Goal: Task Accomplishment & Management: Manage account settings

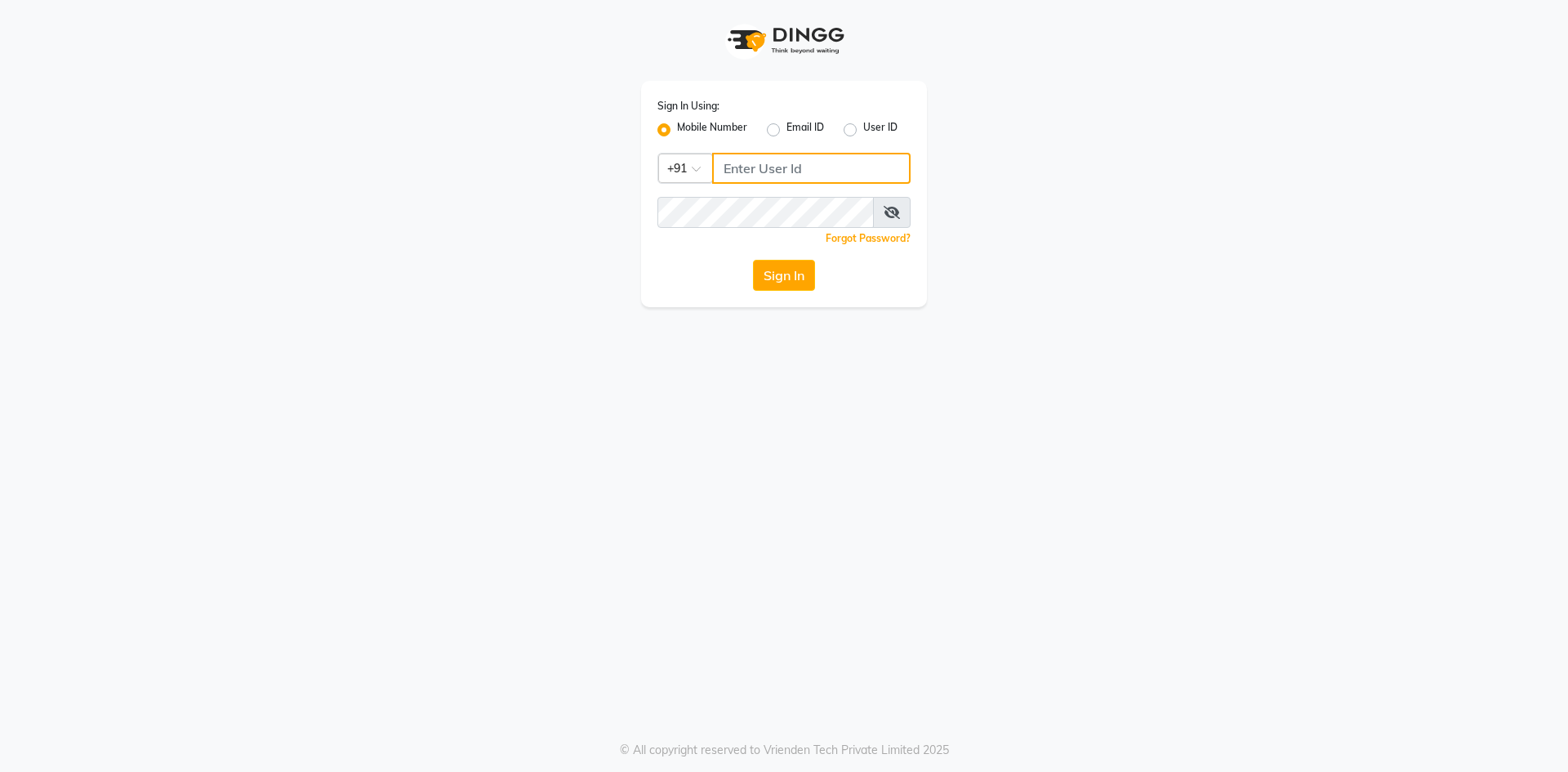
click at [816, 166] on input "Username" at bounding box center [812, 169] width 198 height 31
type input "8668339054"
click at [794, 283] on button "Sign In" at bounding box center [783, 275] width 62 height 31
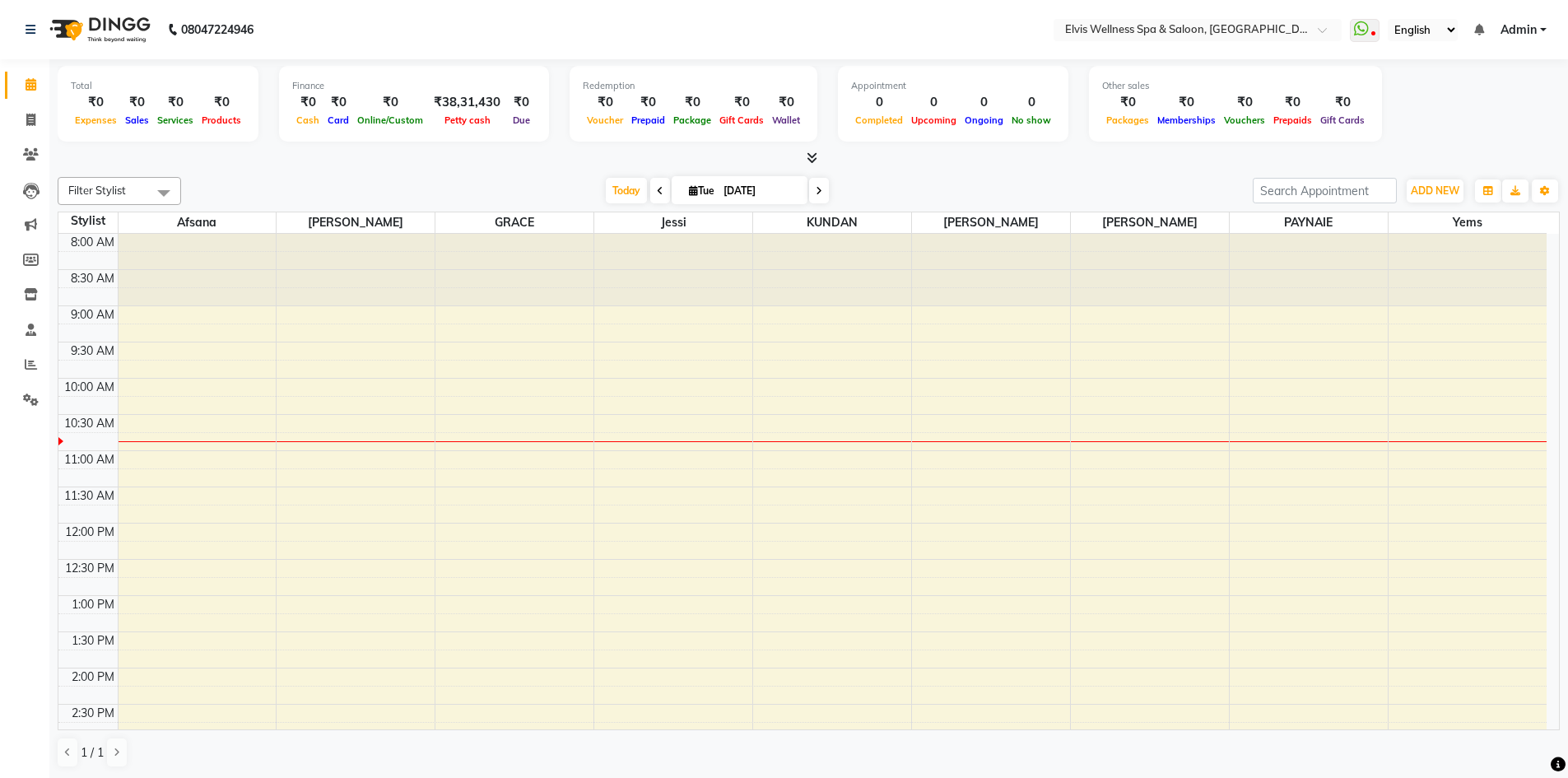
click at [657, 189] on icon at bounding box center [660, 190] width 7 height 10
type input "[DATE]"
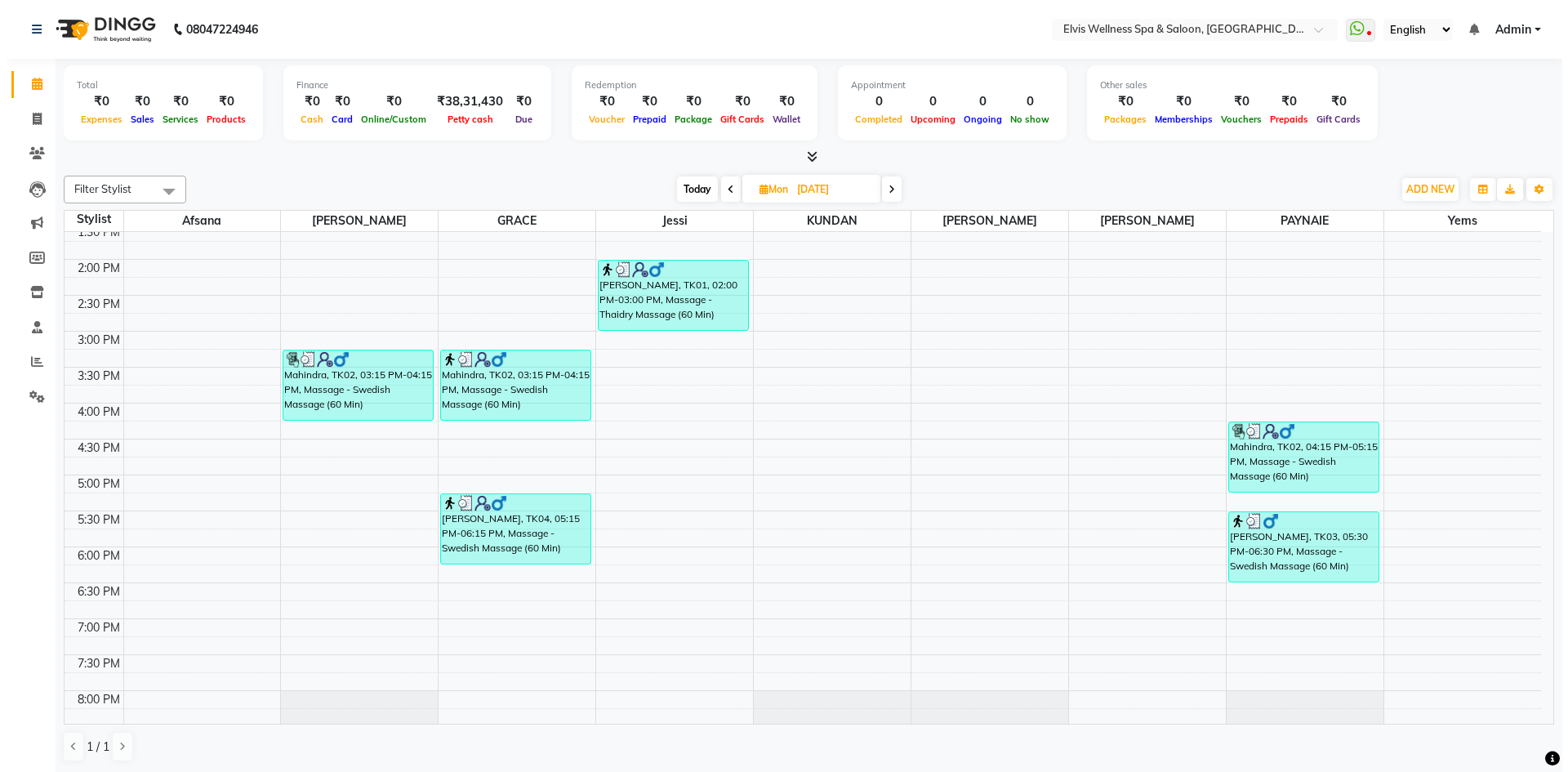
scroll to position [422, 0]
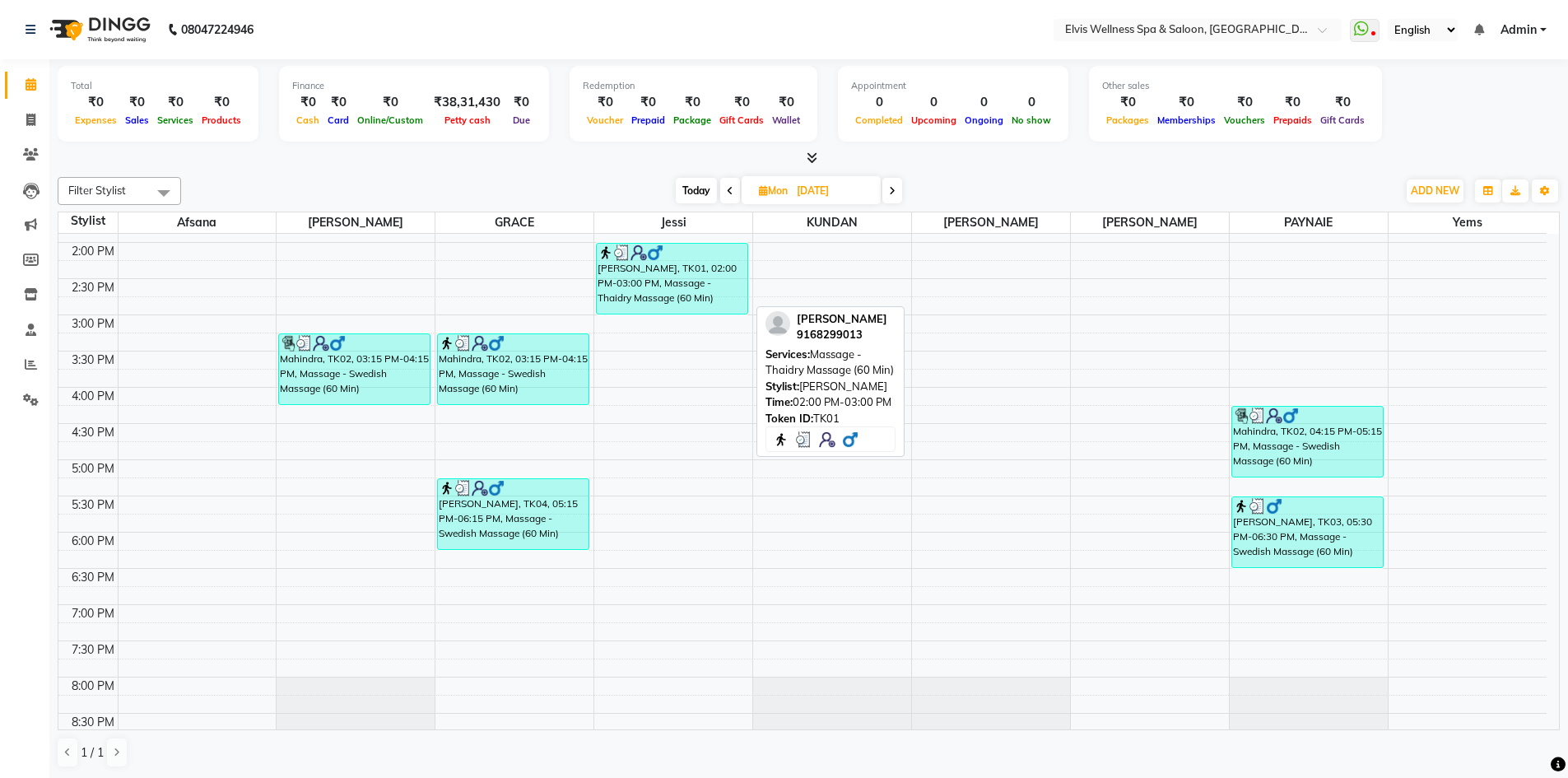
click at [681, 298] on div "[PERSON_NAME], TK01, 02:00 PM-03:00 PM, Massage - Thaidry Massage (60 Min)" at bounding box center [673, 279] width 151 height 70
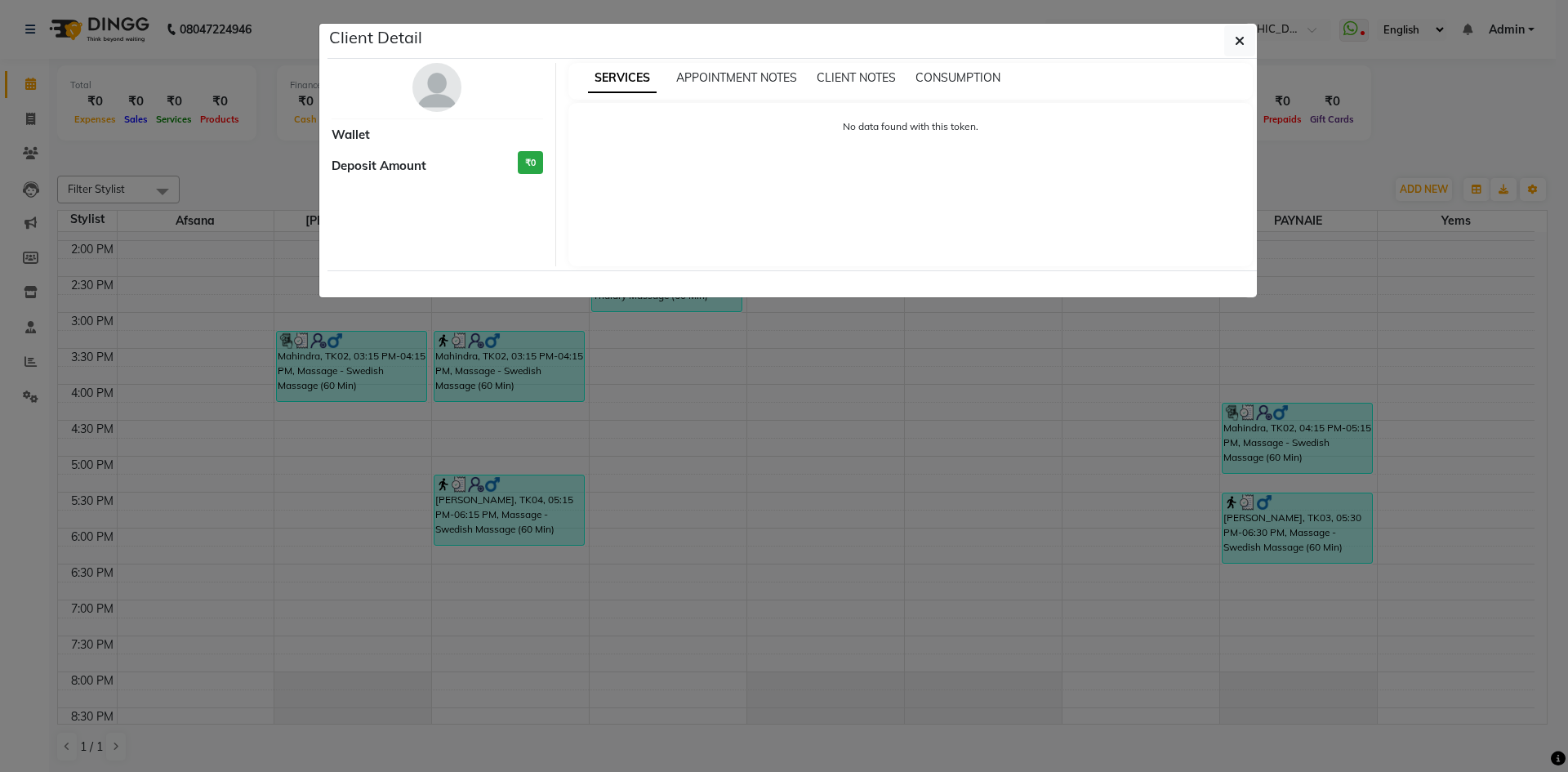
select select "3"
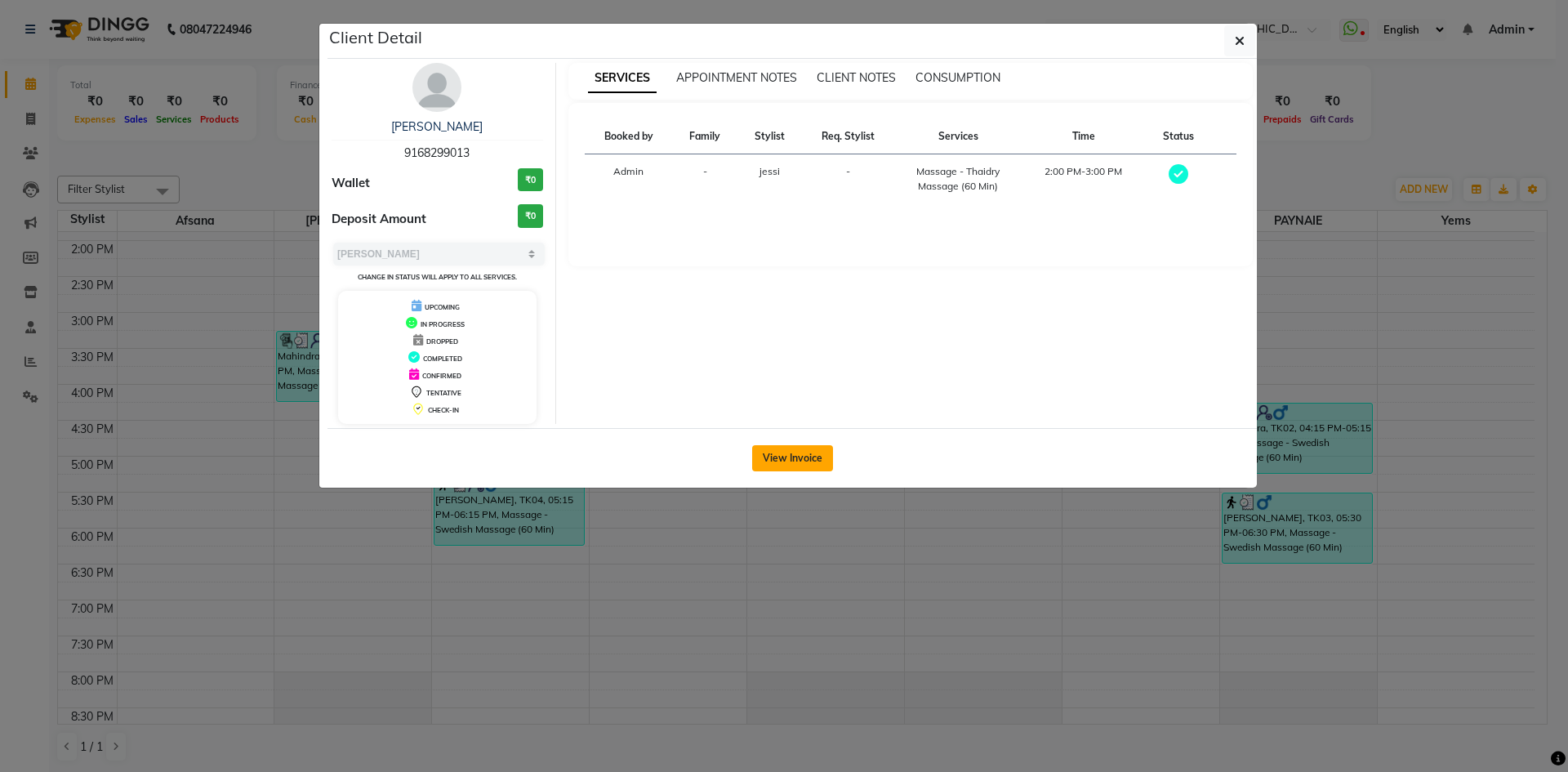
click at [805, 464] on button "View Invoice" at bounding box center [793, 459] width 81 height 26
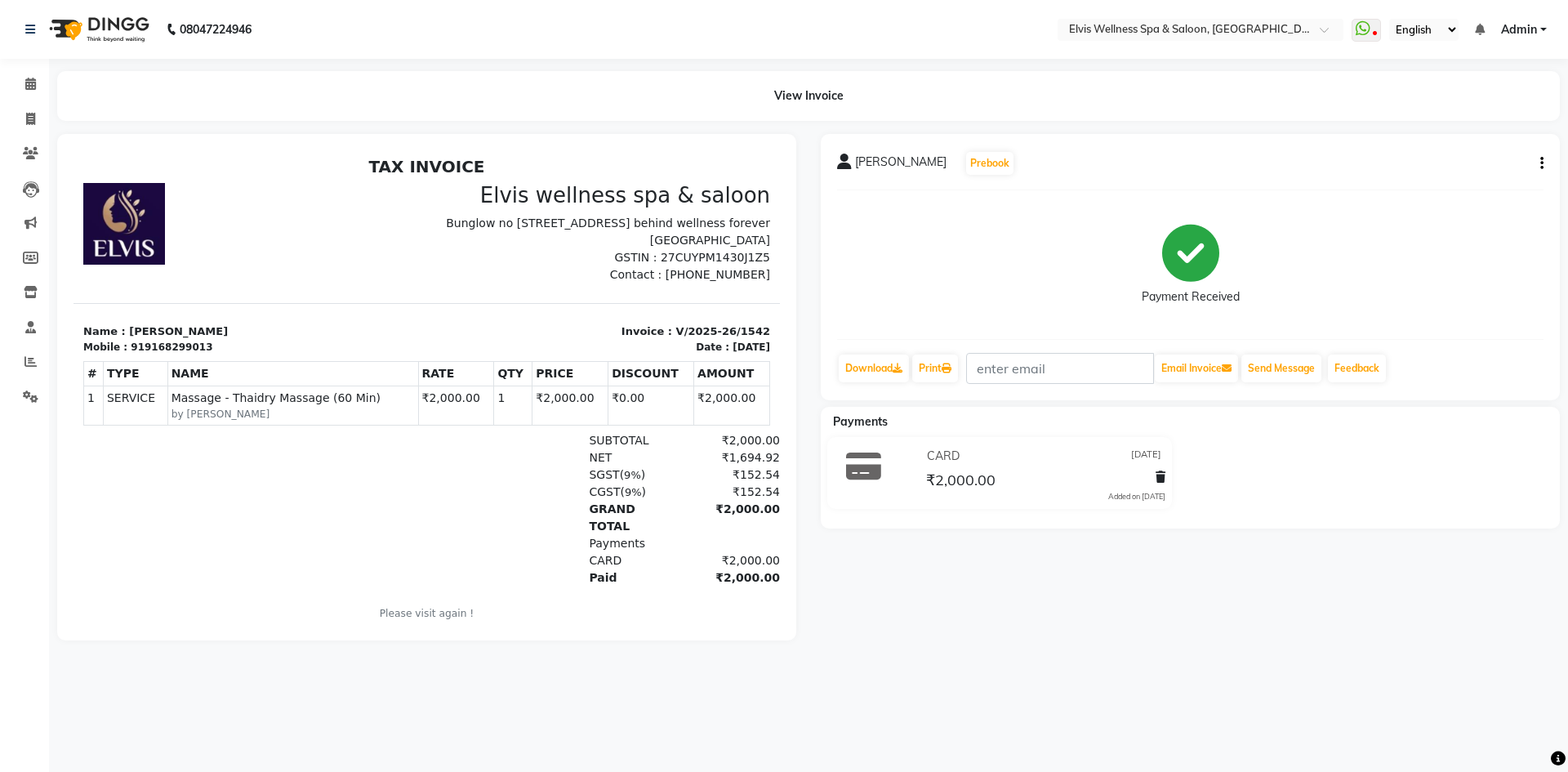
click at [932, 681] on div "08047224946 Select Location × Elvis Wellness Spa & Saloon, Koregaon Park WhatsA…" at bounding box center [784, 386] width 1568 height 772
click at [30, 82] on icon at bounding box center [30, 84] width 10 height 12
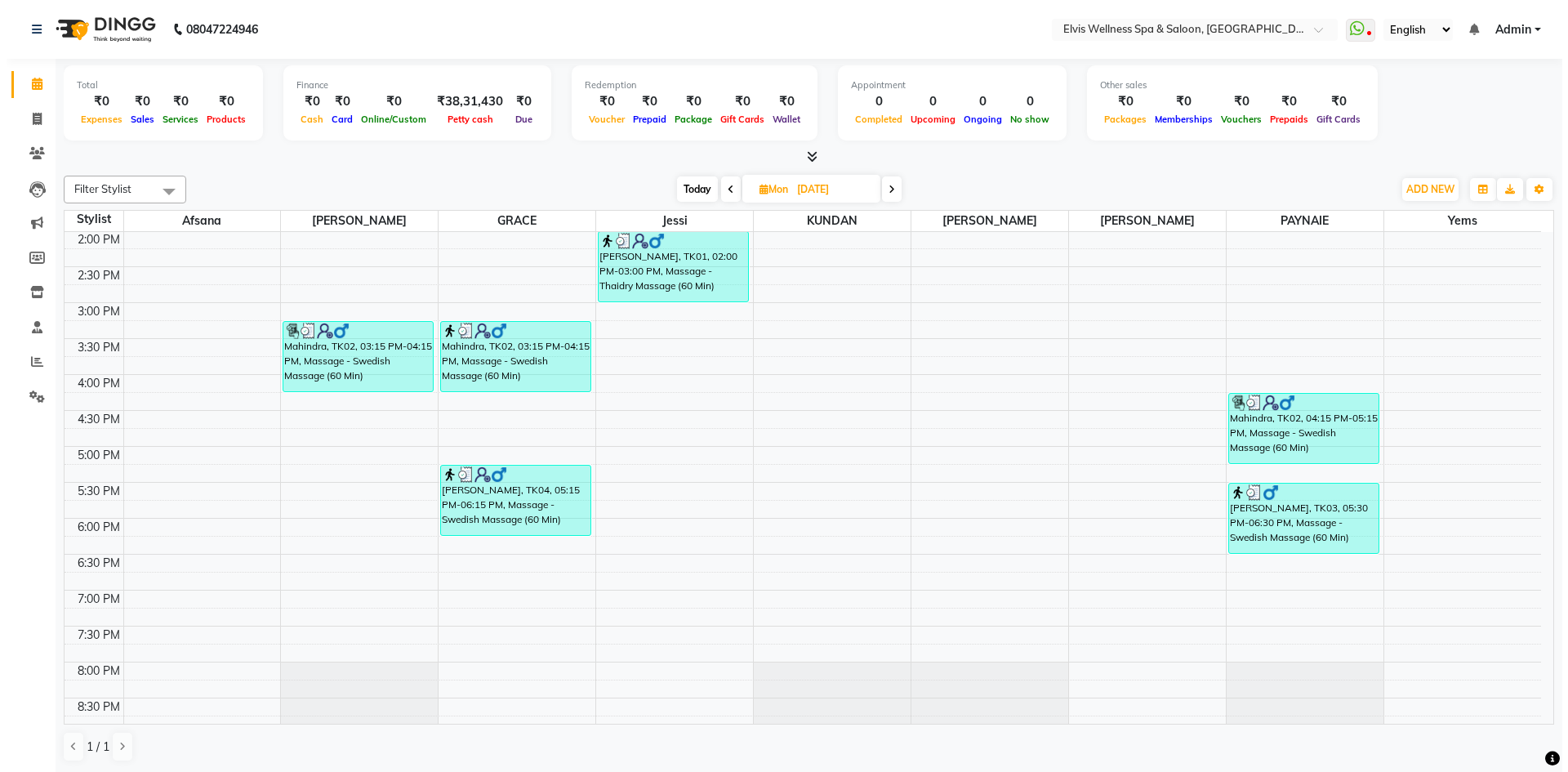
scroll to position [472, 0]
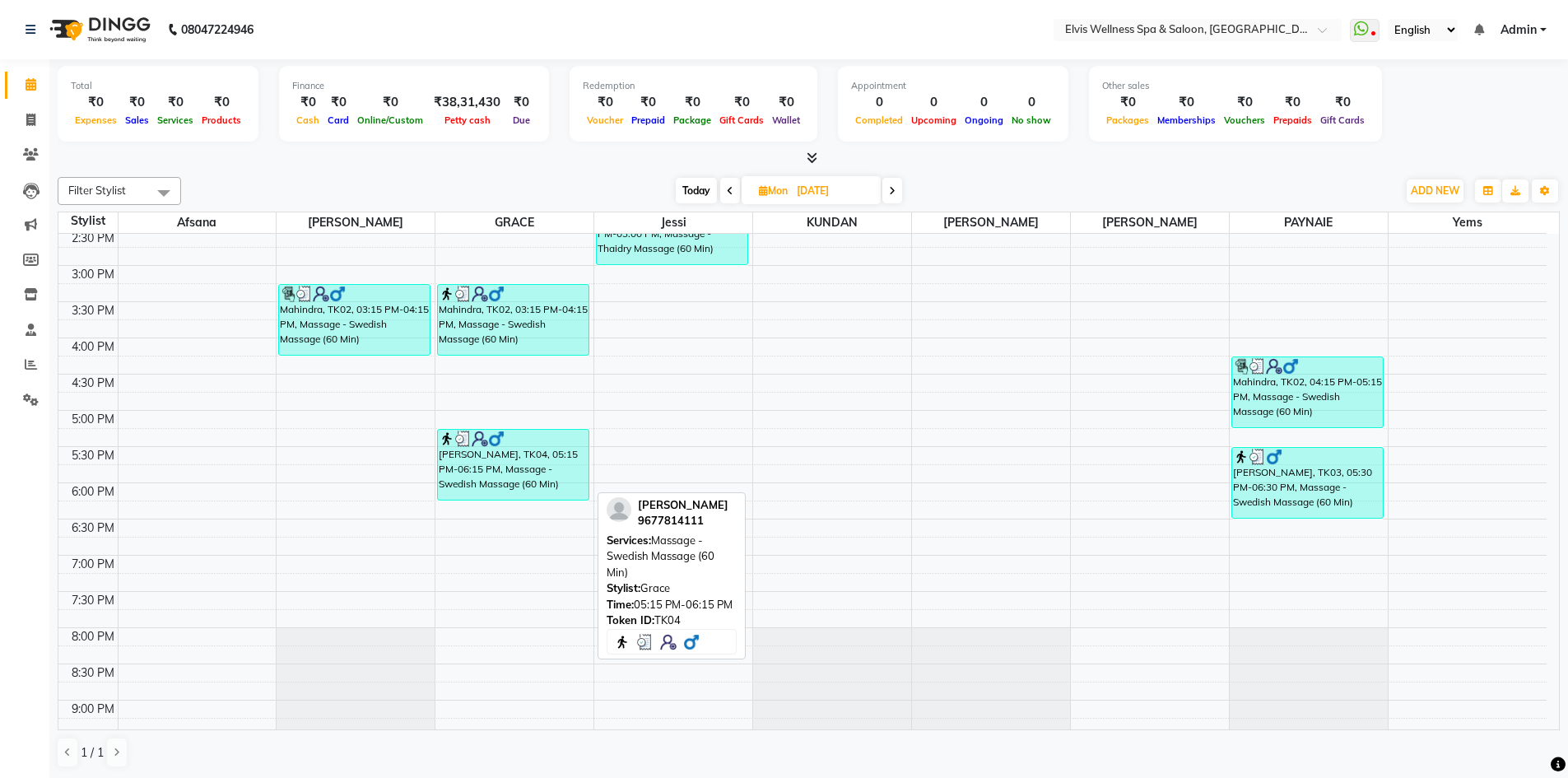
click at [545, 481] on div "[PERSON_NAME], TK04, 05:15 PM-06:15 PM, Massage - Swedish Massage (60 Min)" at bounding box center [513, 465] width 151 height 70
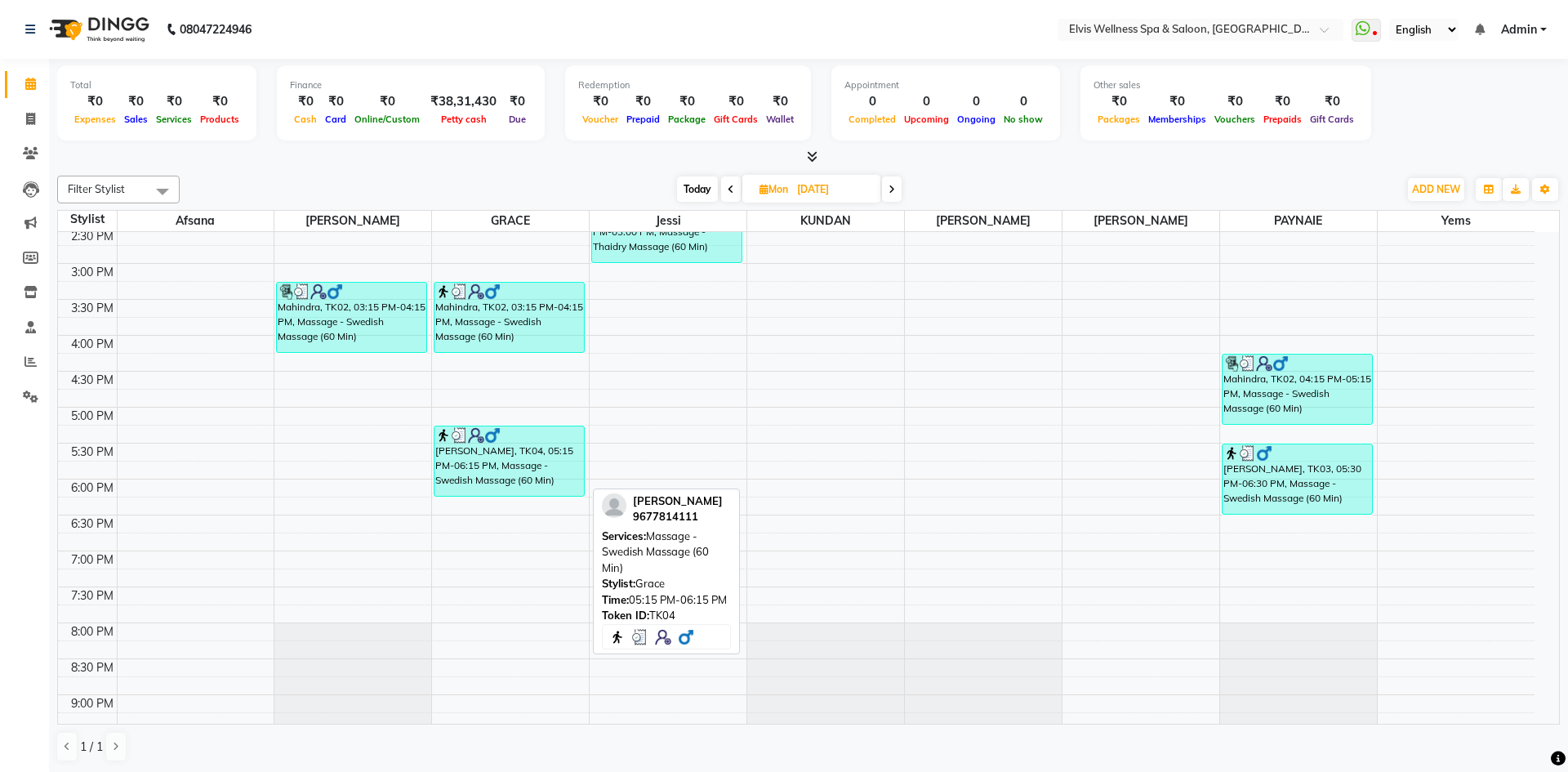
select select "3"
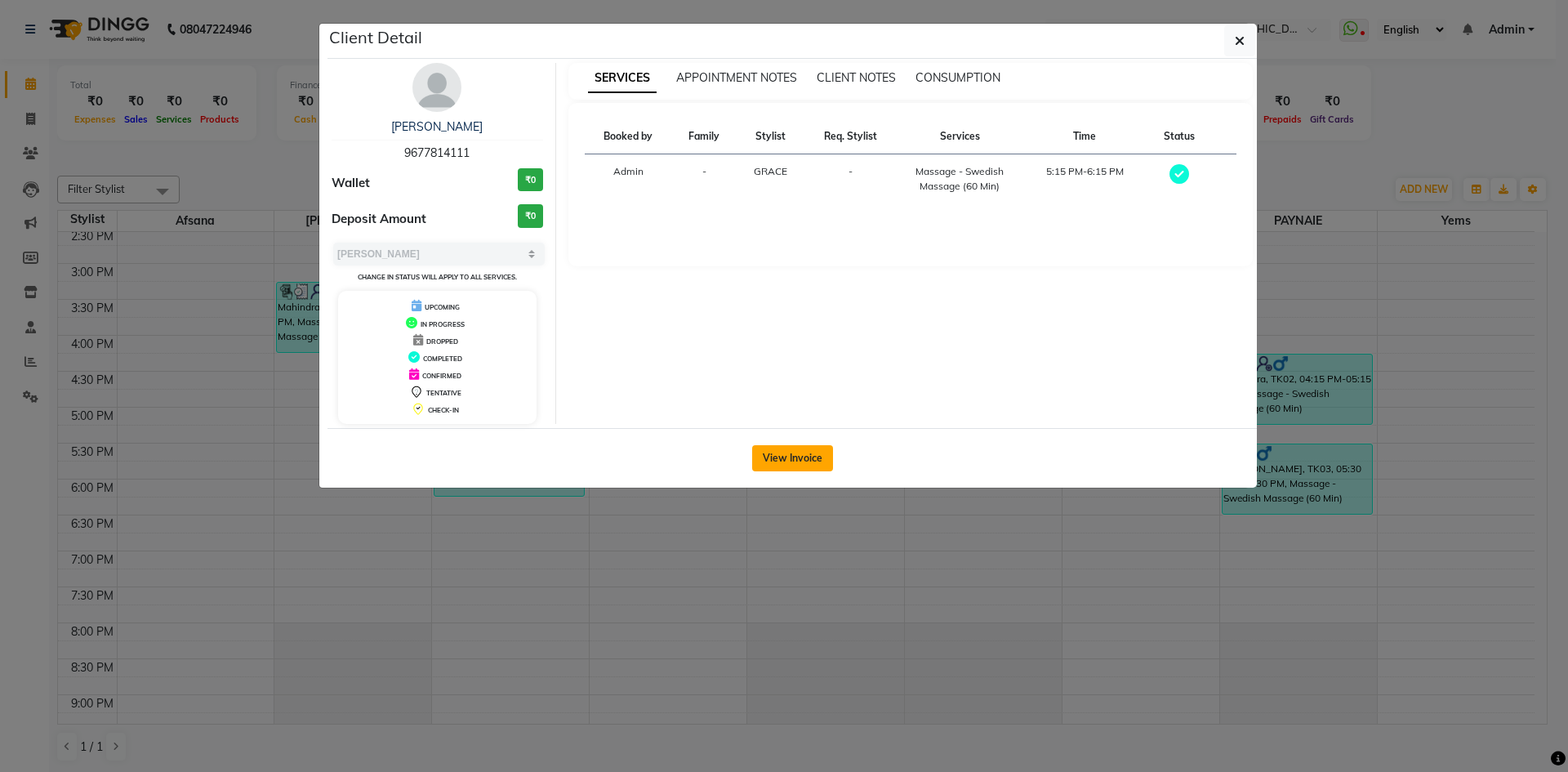
click at [809, 458] on button "View Invoice" at bounding box center [793, 459] width 81 height 26
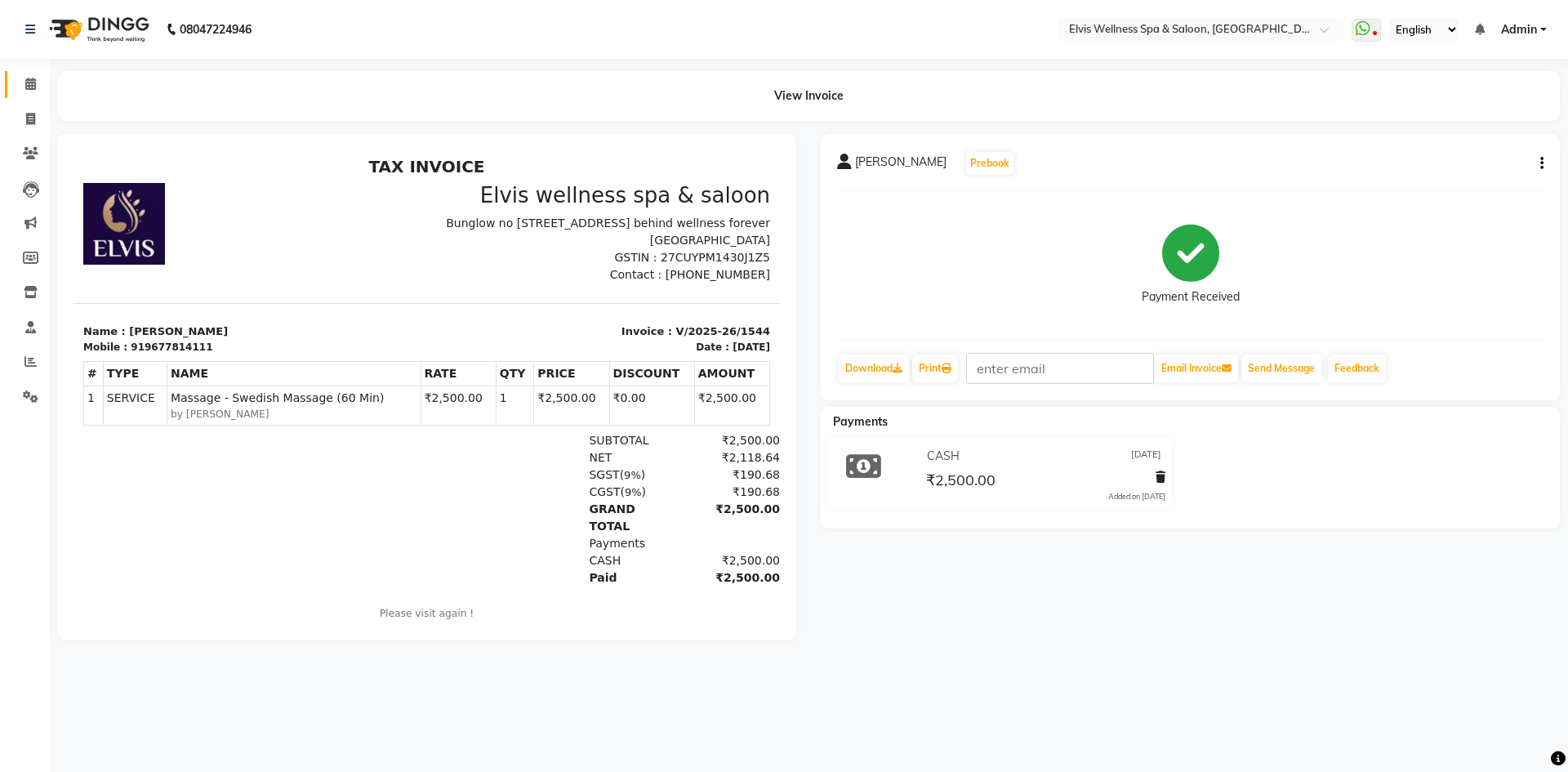
click at [33, 90] on span at bounding box center [30, 84] width 29 height 19
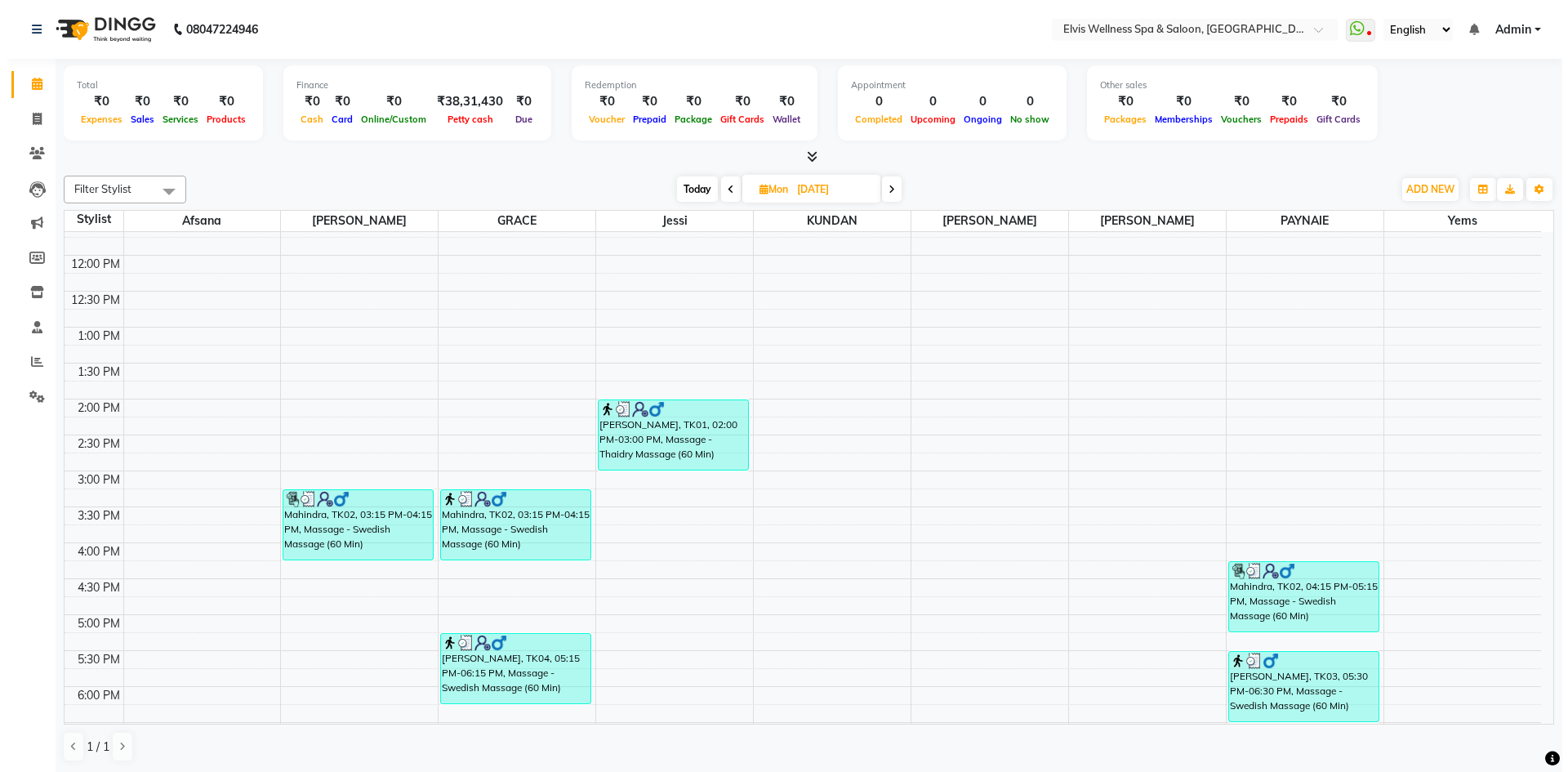
scroll to position [408, 0]
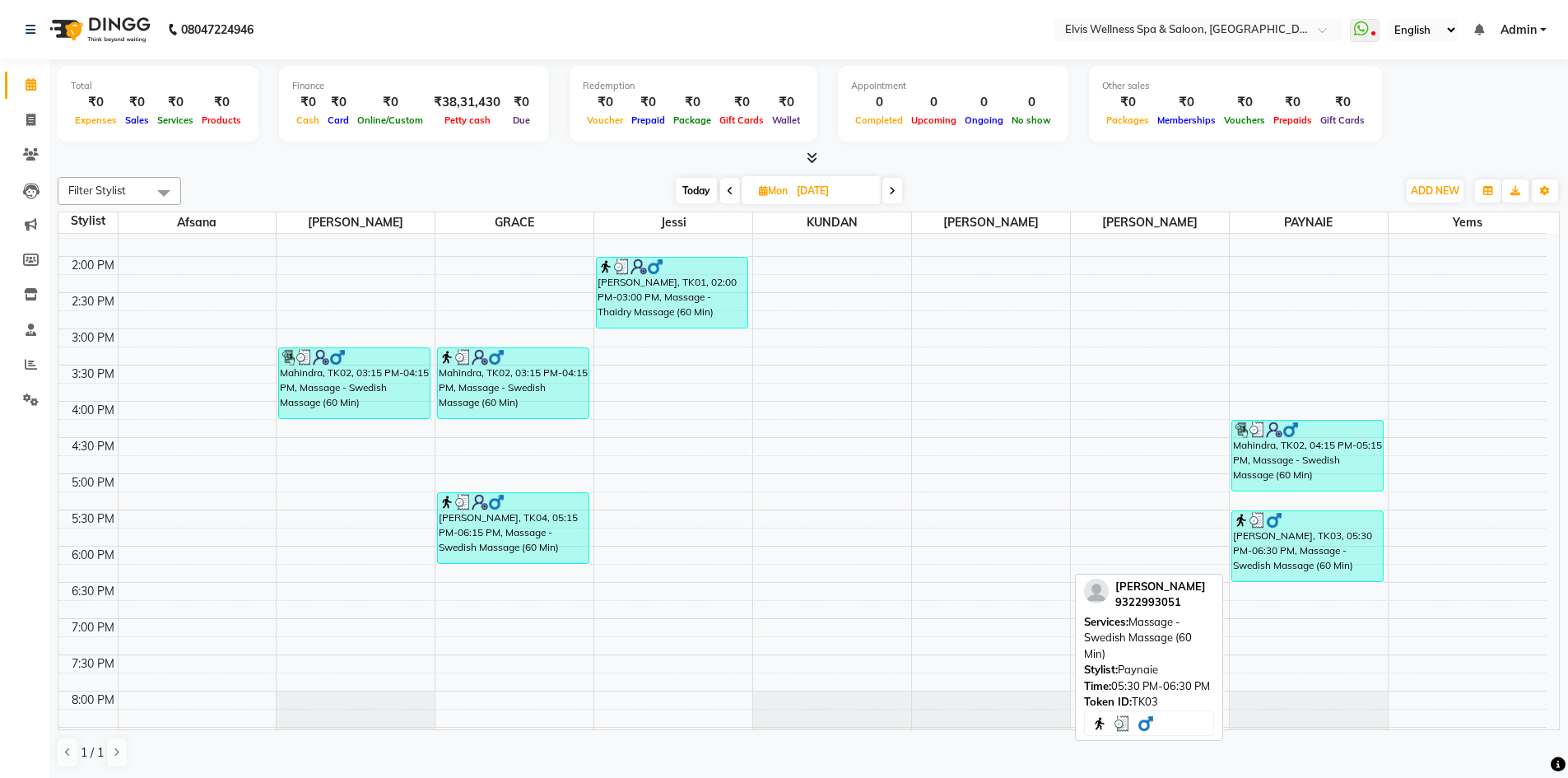
click at [1304, 564] on div "[PERSON_NAME], TK03, 05:30 PM-06:30 PM, Massage - Swedish Massage (60 Min)" at bounding box center [1308, 546] width 151 height 70
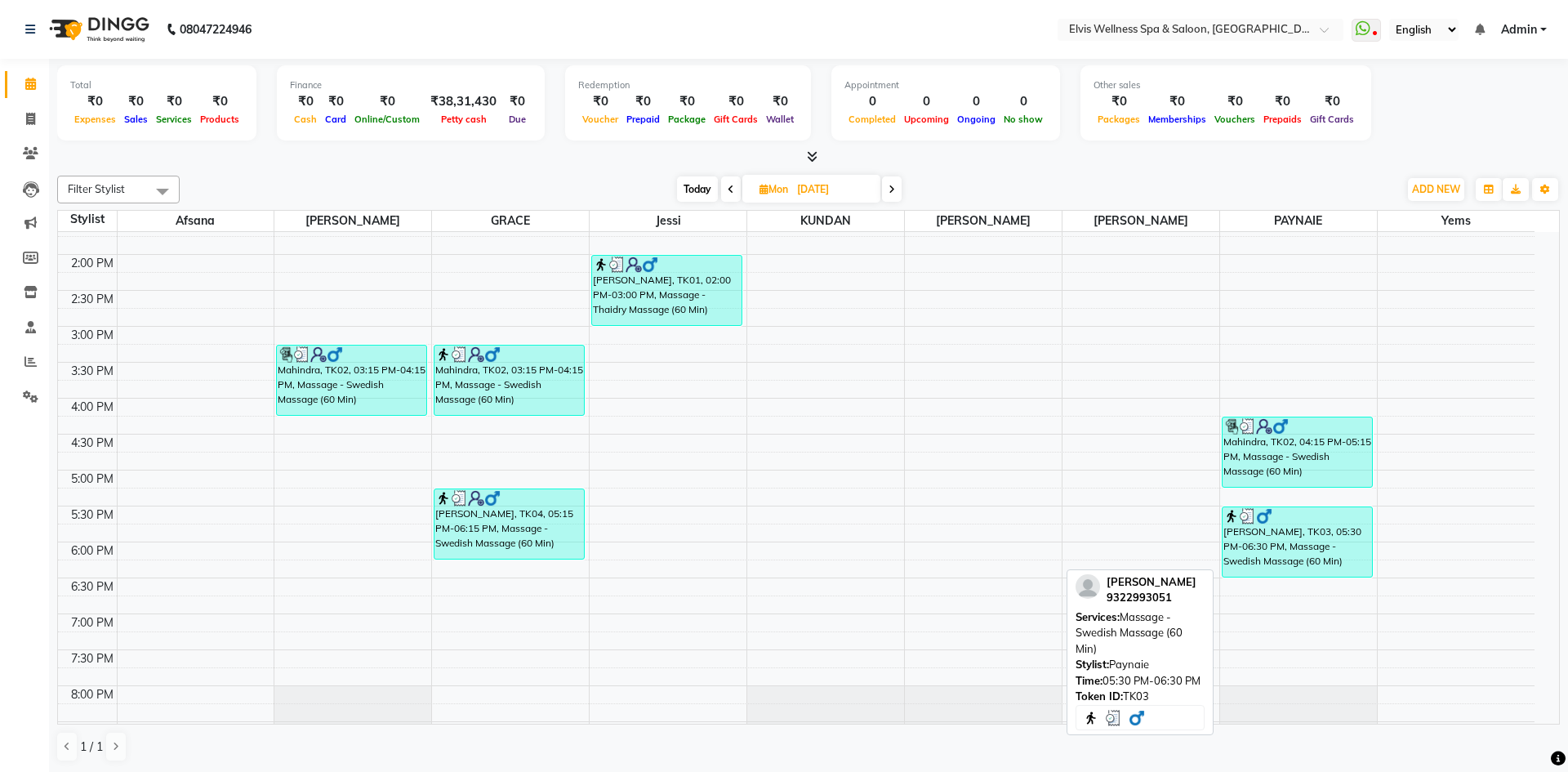
select select "3"
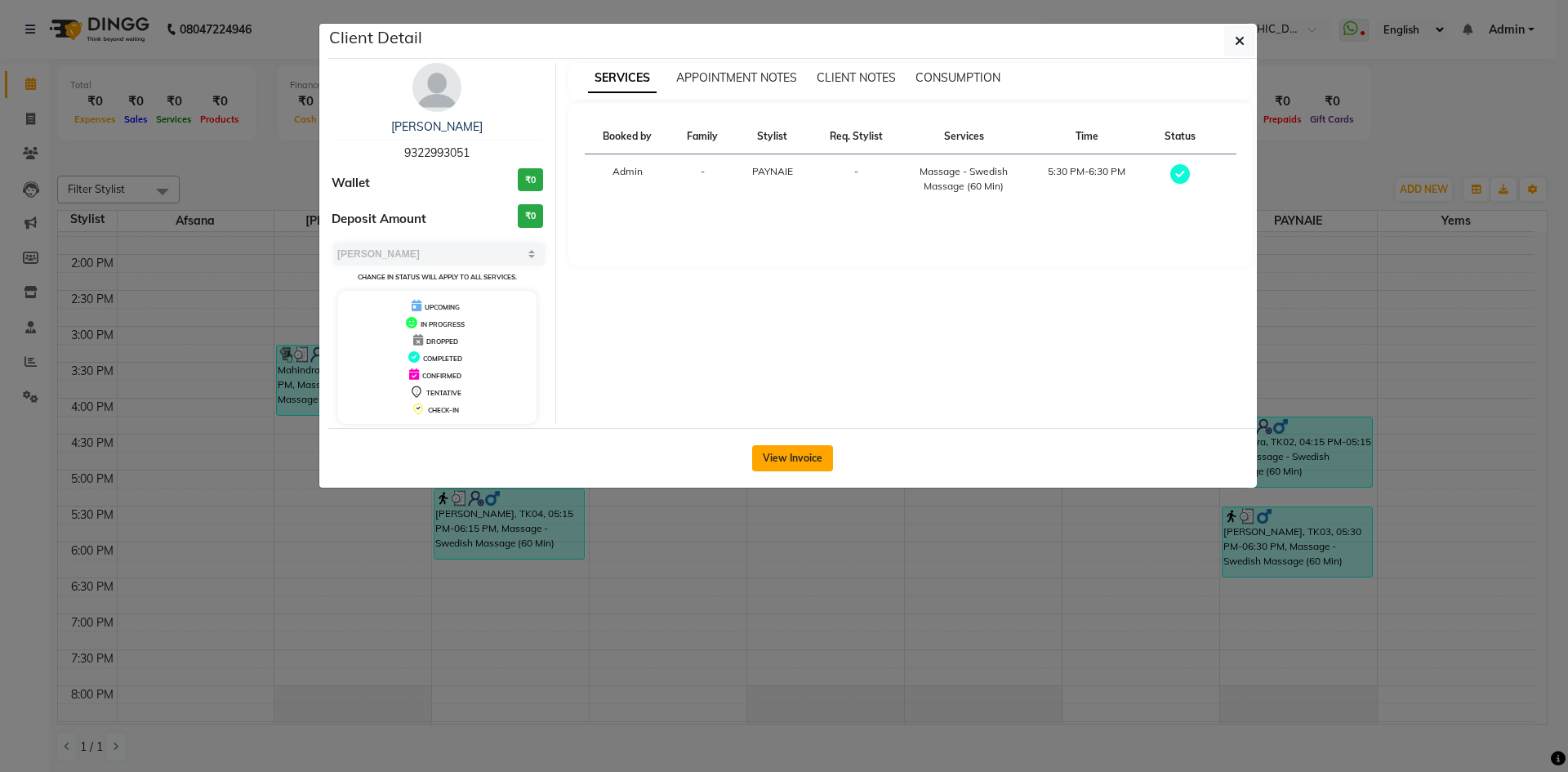
click at [802, 467] on button "View Invoice" at bounding box center [793, 459] width 81 height 26
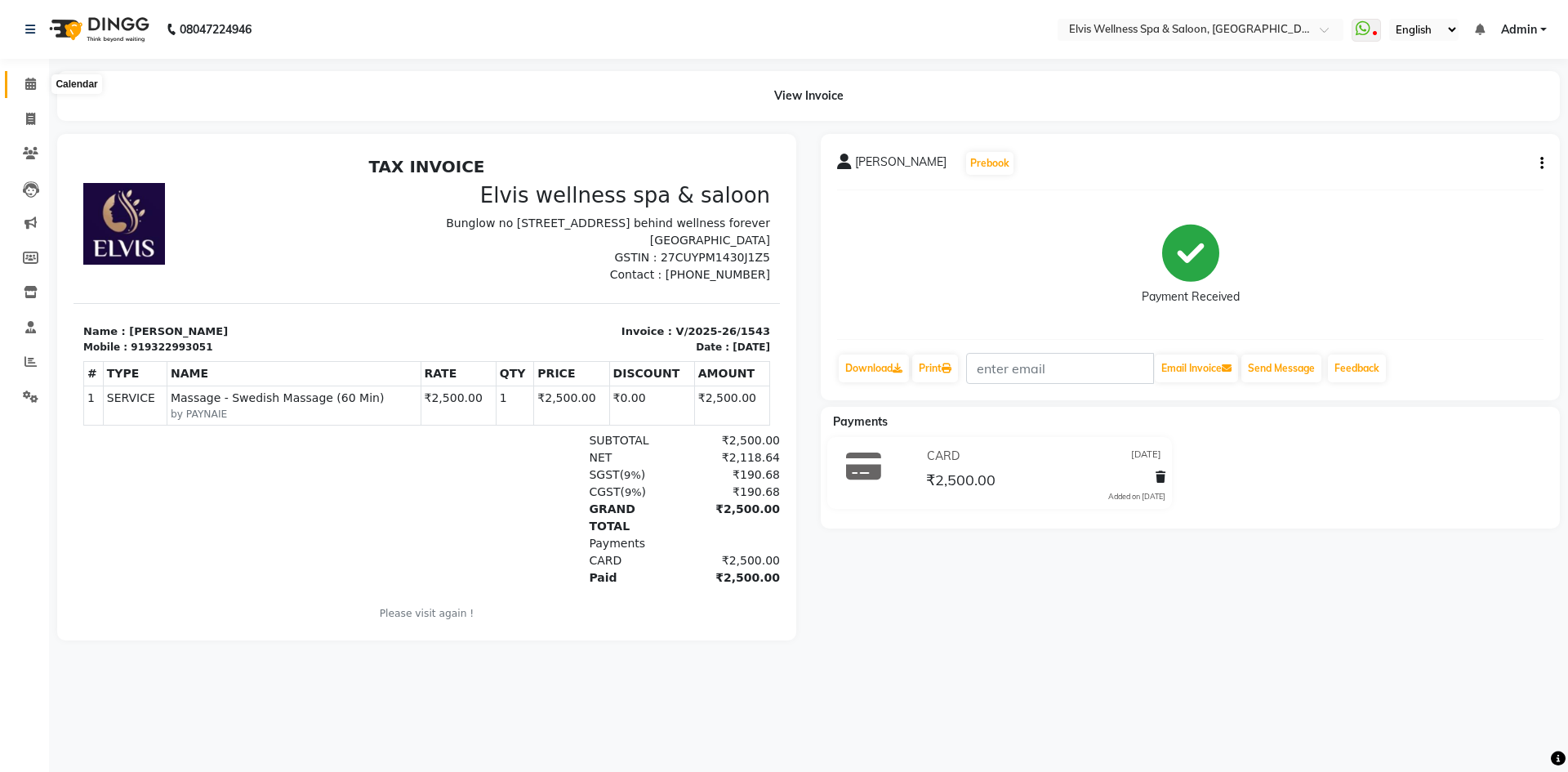
click at [31, 81] on icon at bounding box center [30, 84] width 10 height 12
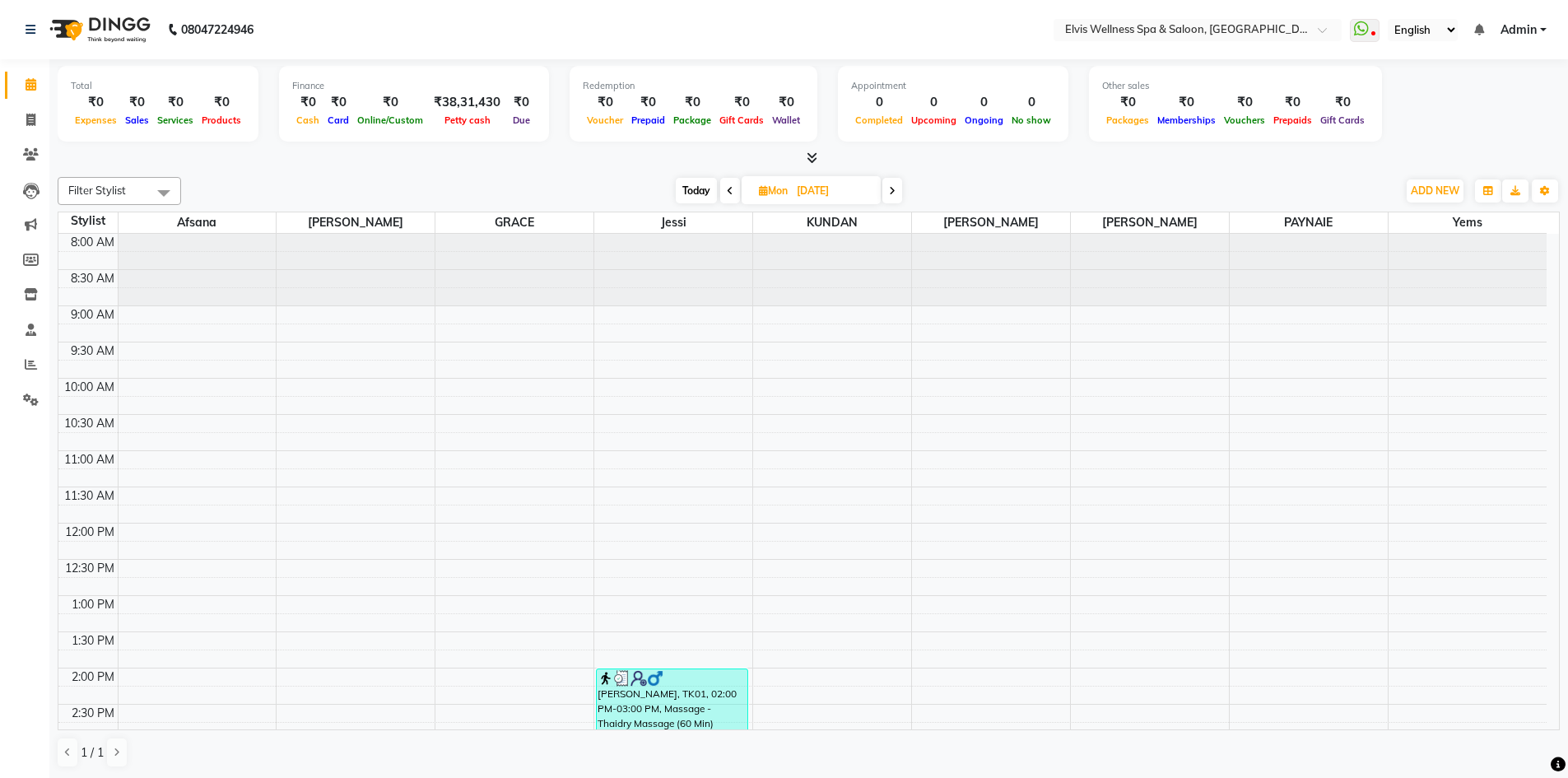
click at [893, 191] on icon at bounding box center [893, 190] width 7 height 10
type input "[DATE]"
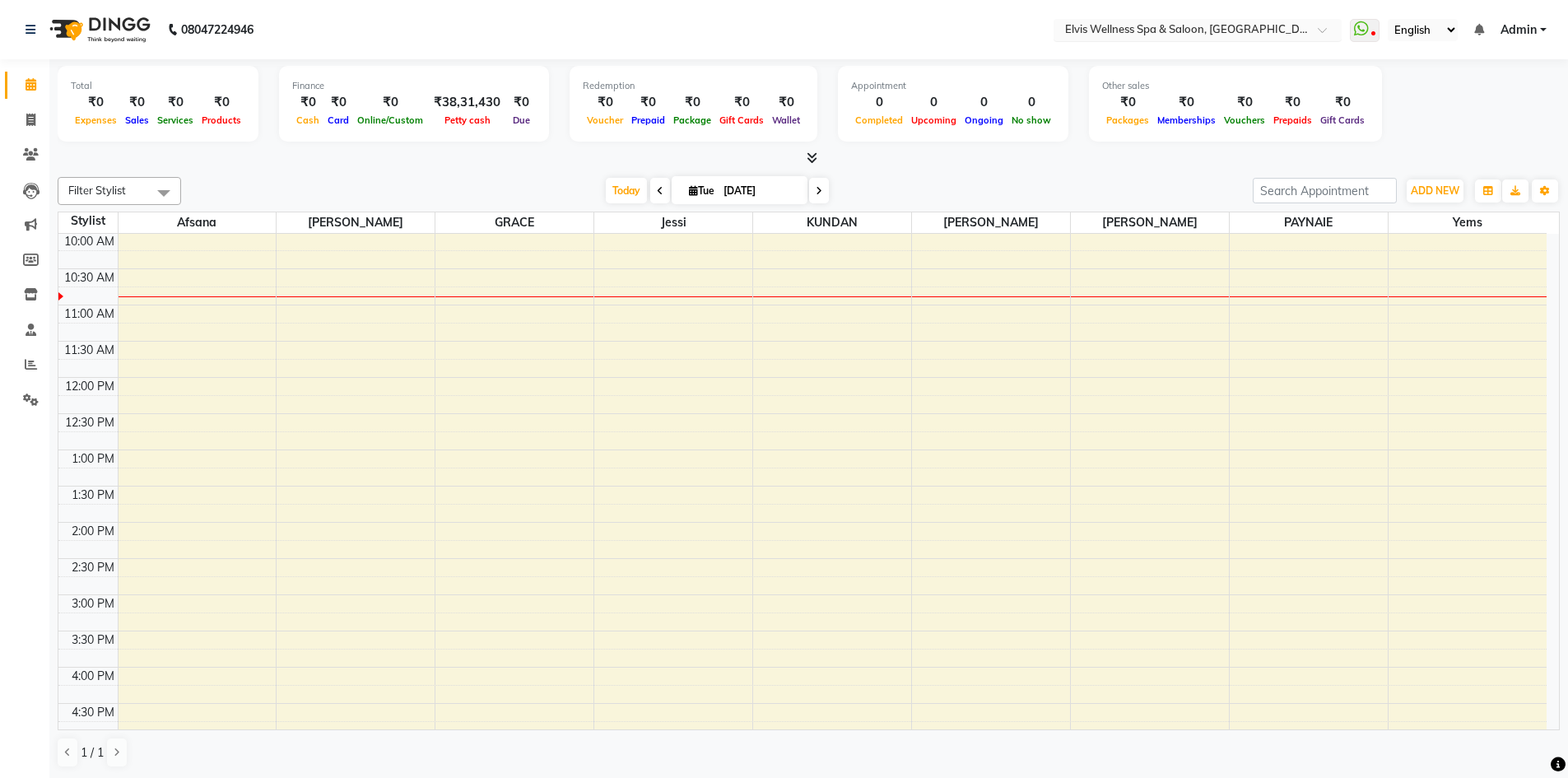
click at [1251, 32] on input "text" at bounding box center [1181, 31] width 239 height 17
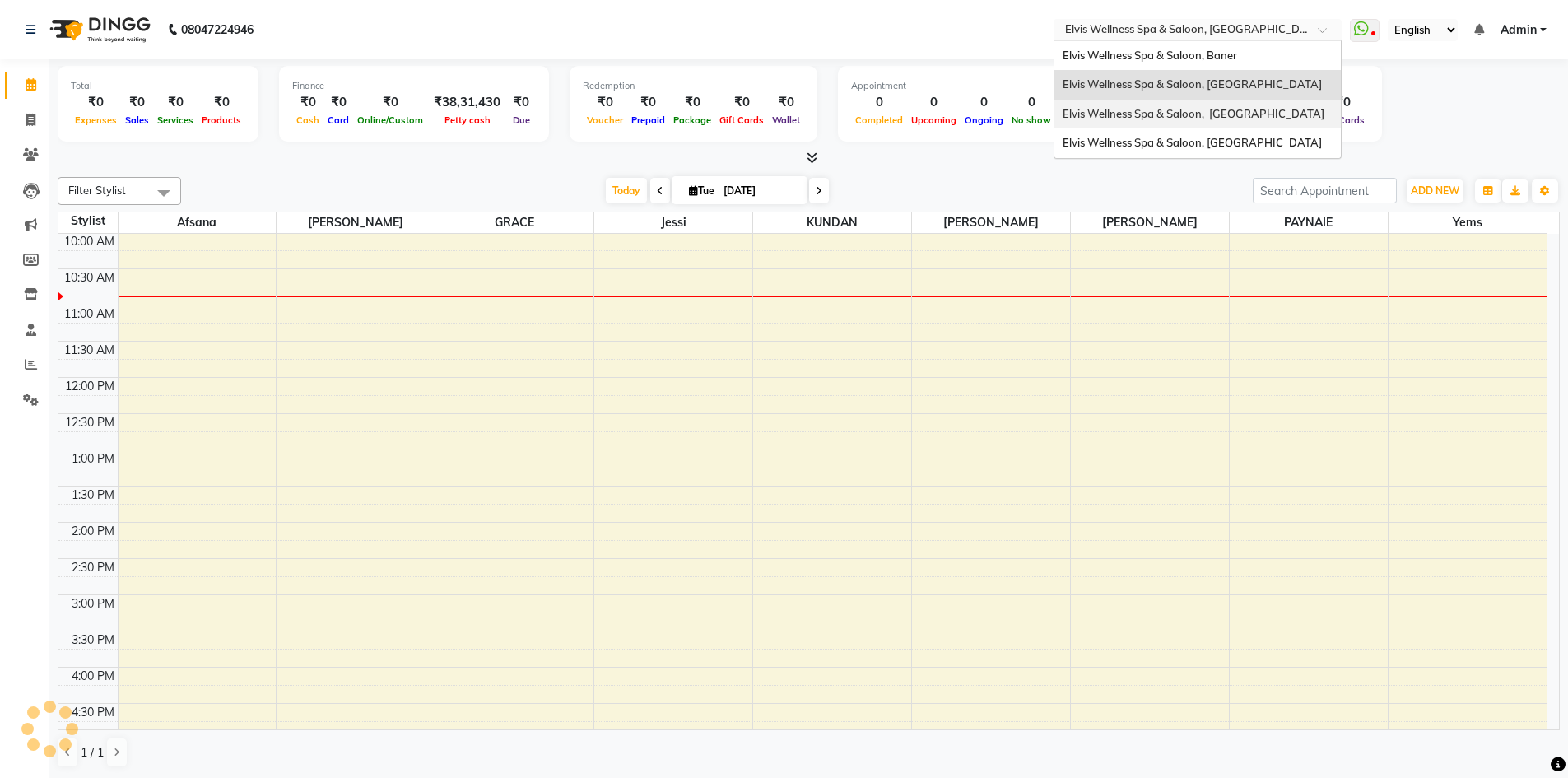
click at [1243, 111] on span "Elvis Wellness Spa & Saloon, Kalyaninagar Central Avenue" at bounding box center [1194, 113] width 261 height 13
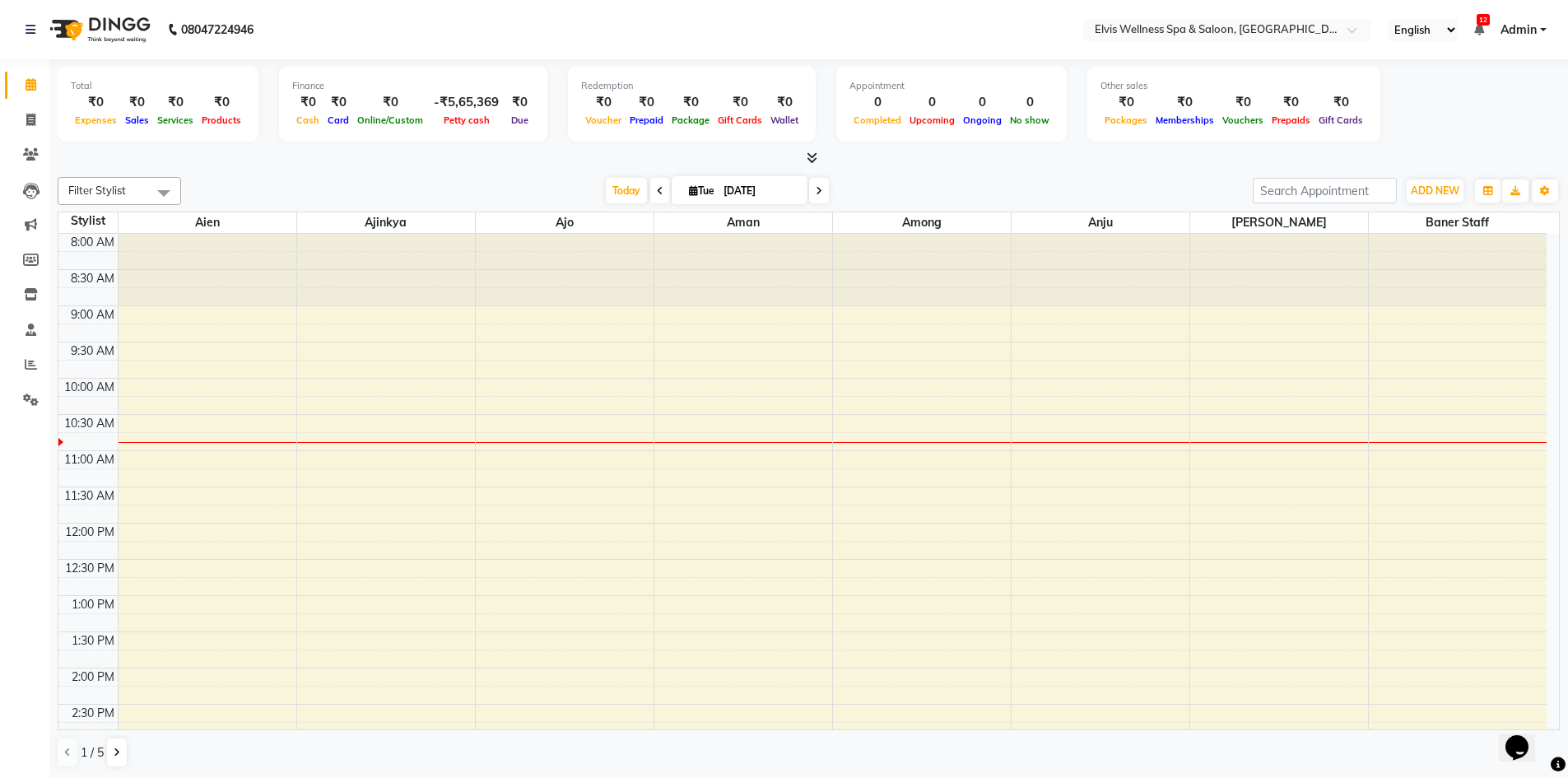
click at [651, 187] on span at bounding box center [660, 190] width 20 height 25
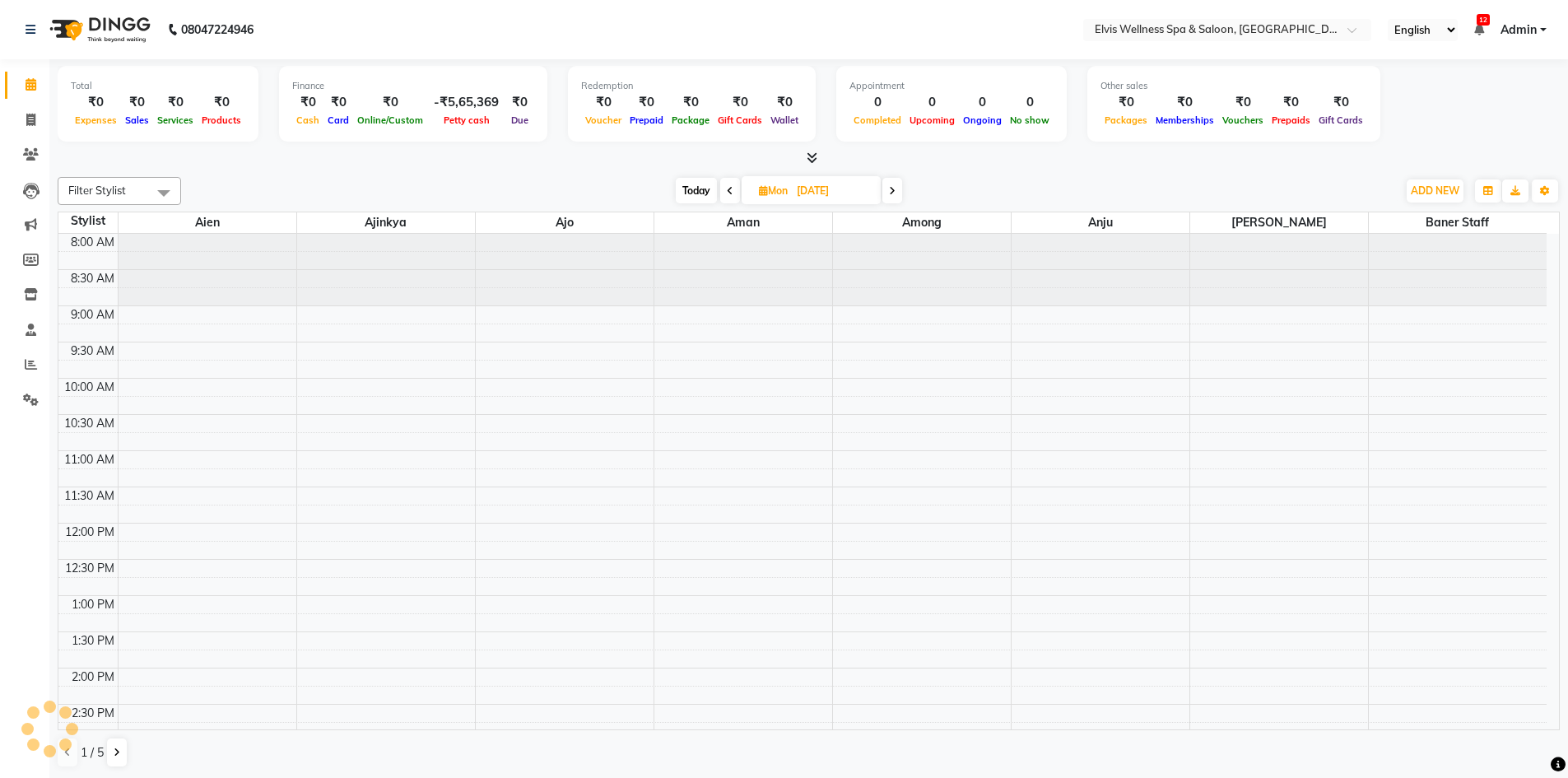
scroll to position [146, 0]
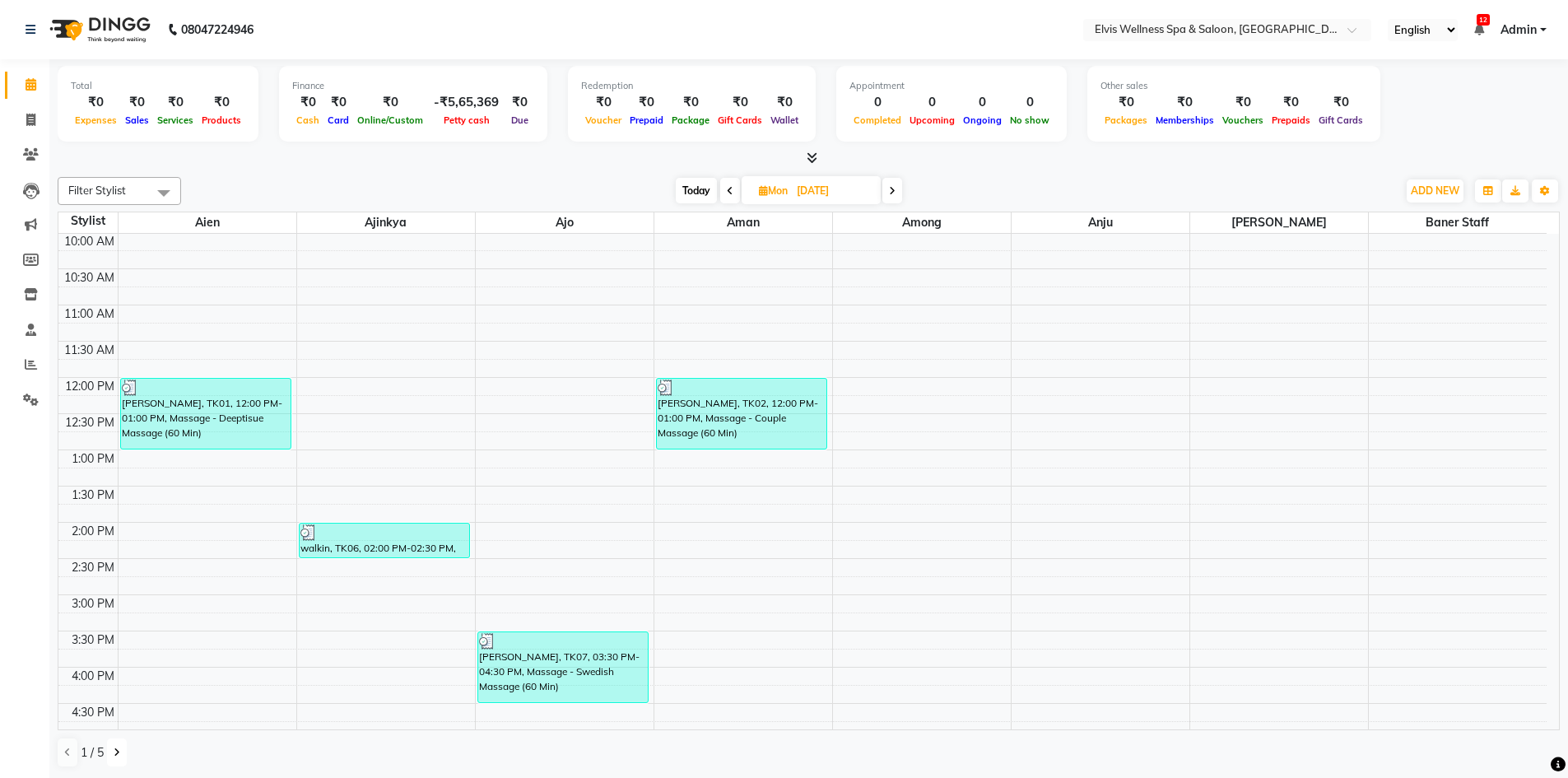
click at [119, 759] on button at bounding box center [117, 753] width 20 height 28
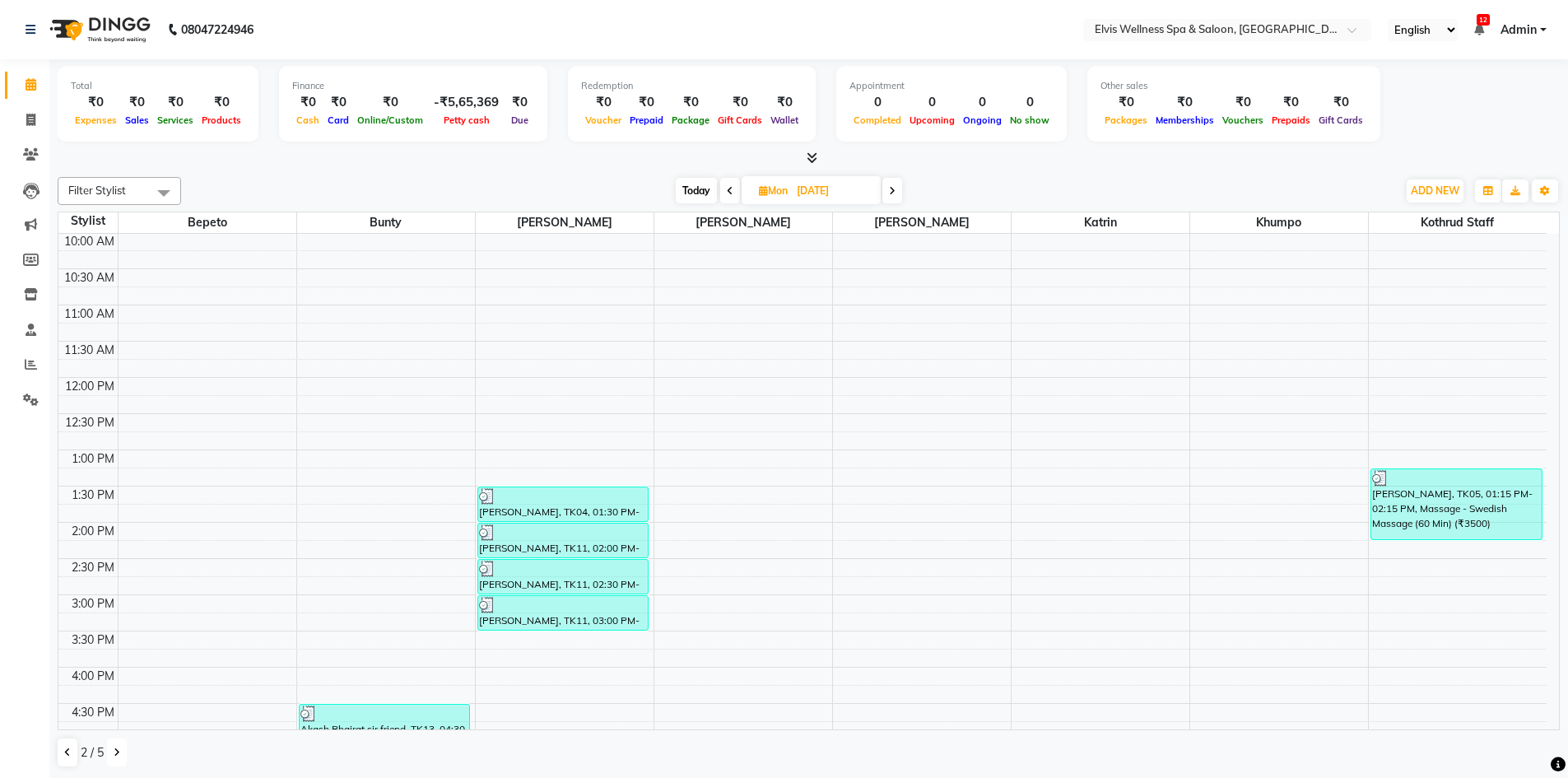
click at [119, 759] on button at bounding box center [117, 753] width 20 height 28
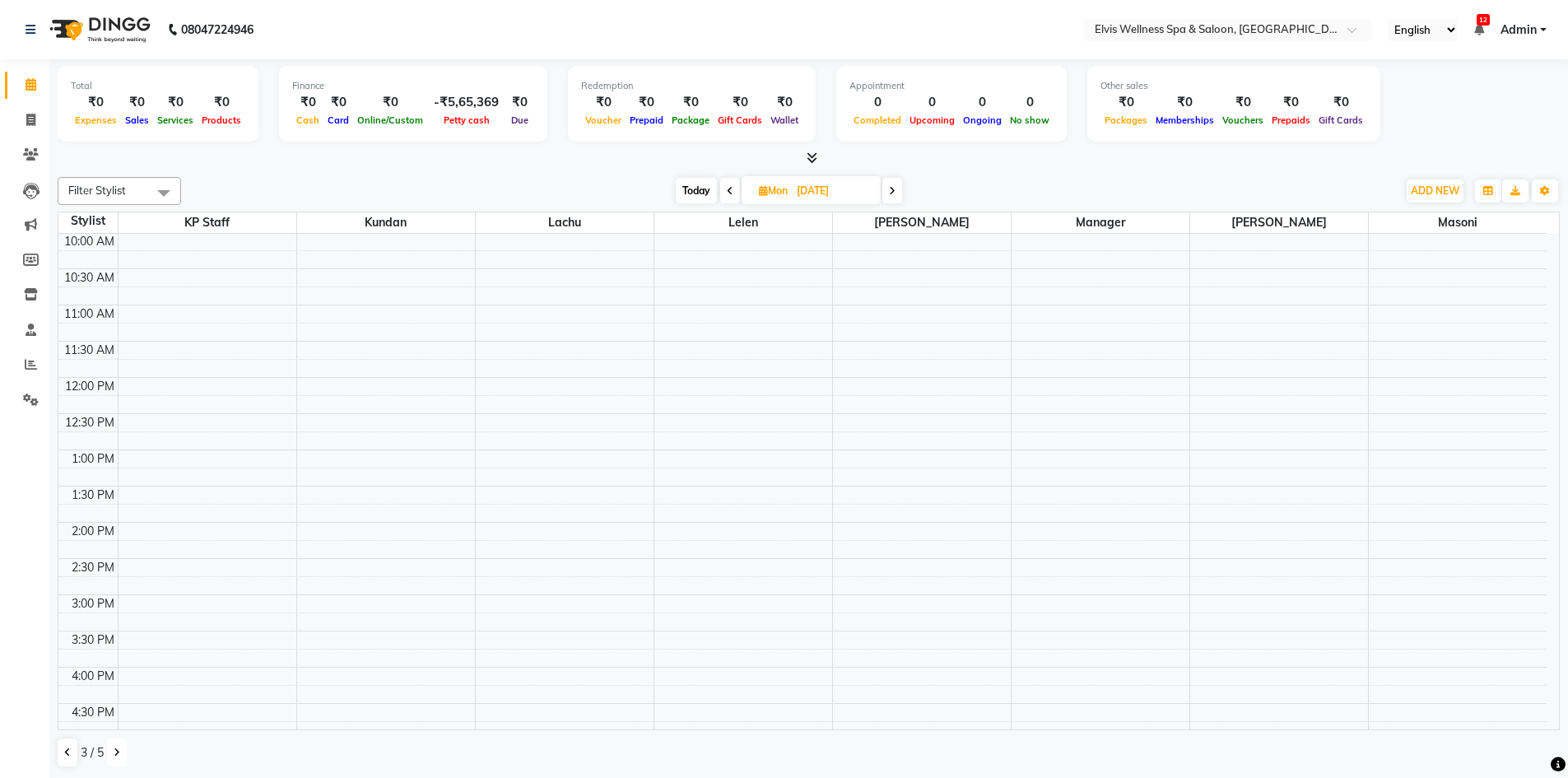
click at [119, 759] on button at bounding box center [117, 753] width 20 height 28
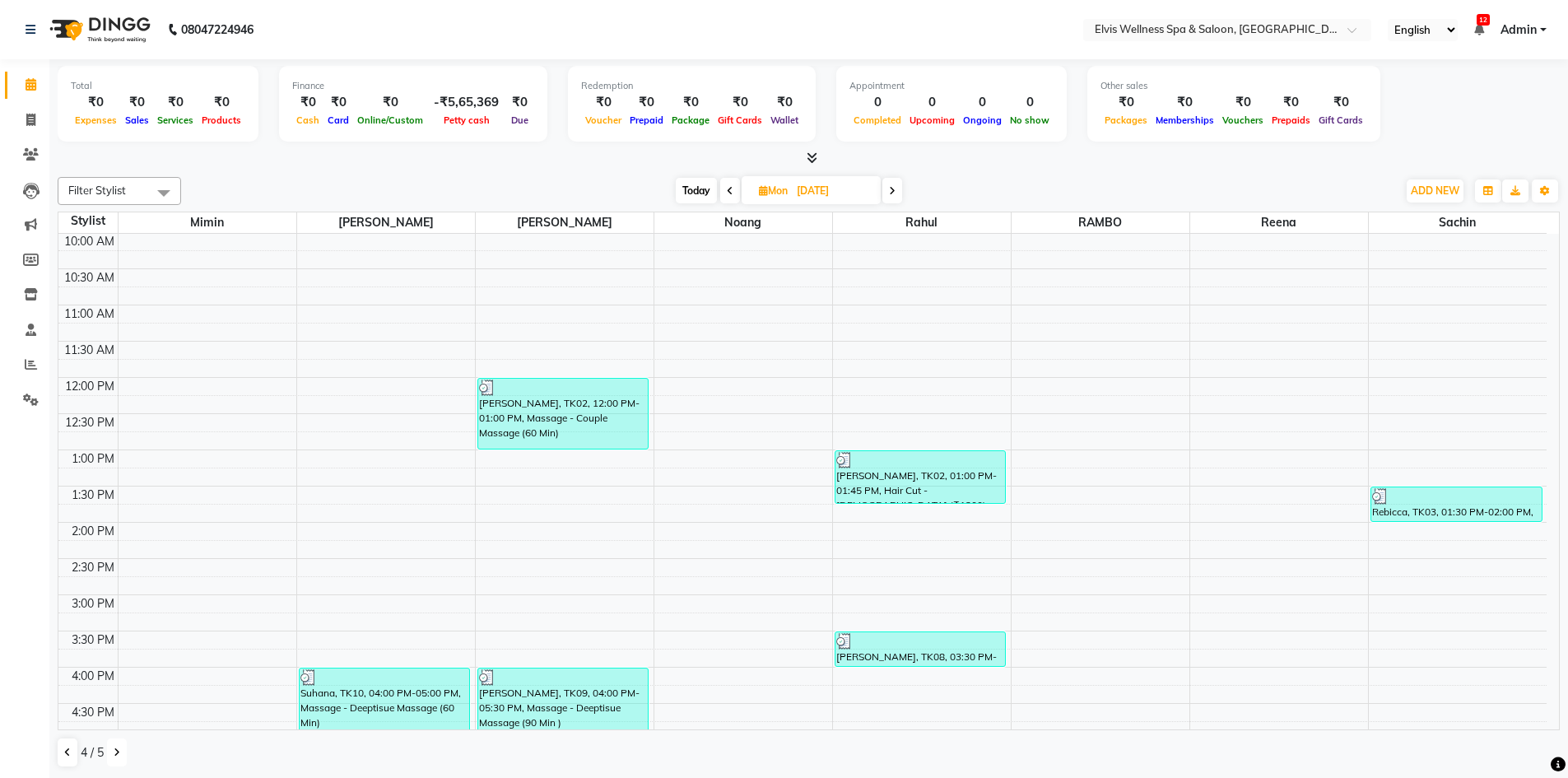
click at [119, 759] on button at bounding box center [117, 753] width 20 height 28
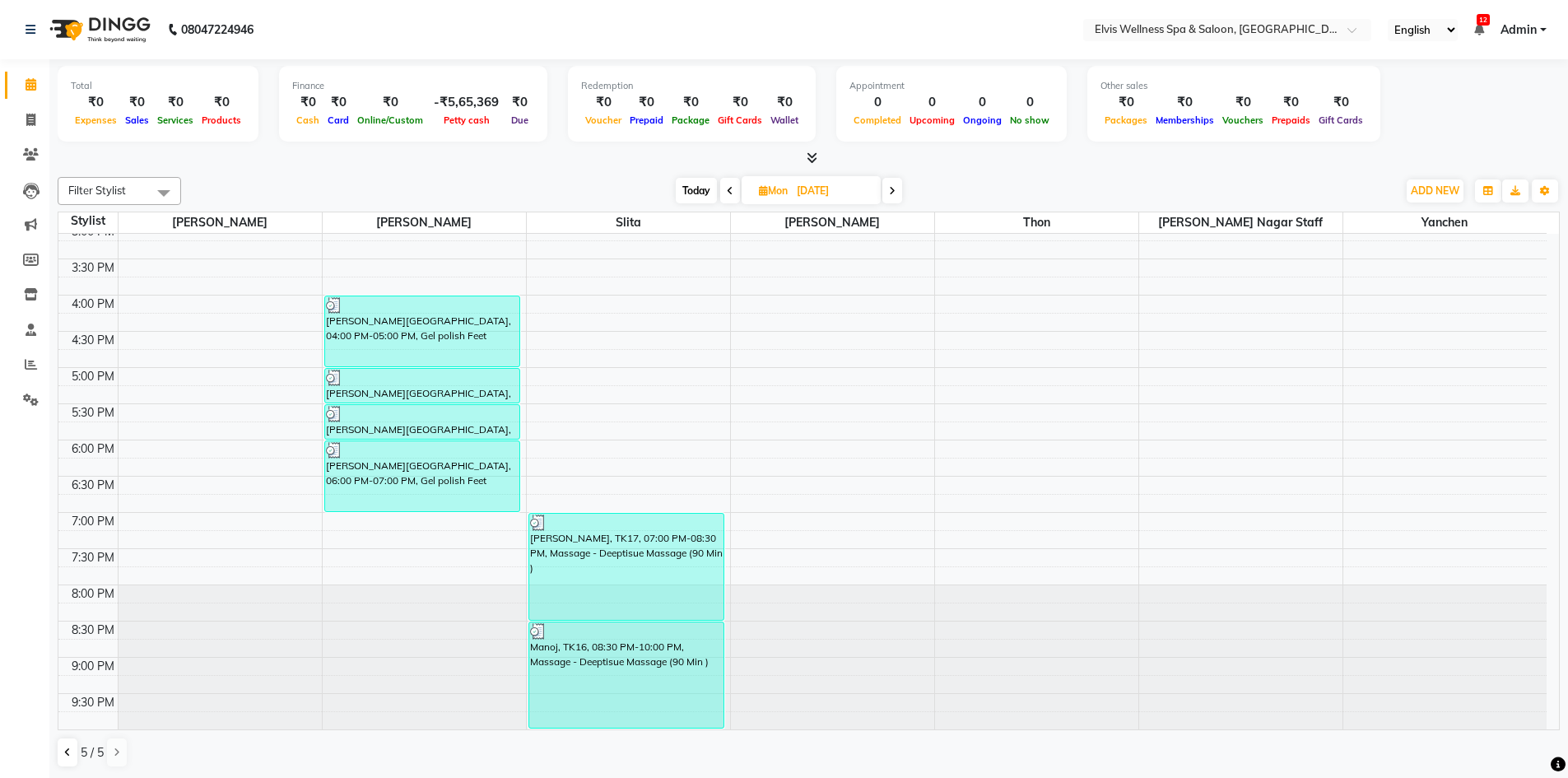
scroll to position [1, 0]
click at [729, 190] on icon at bounding box center [731, 189] width 7 height 10
type input "[DATE]"
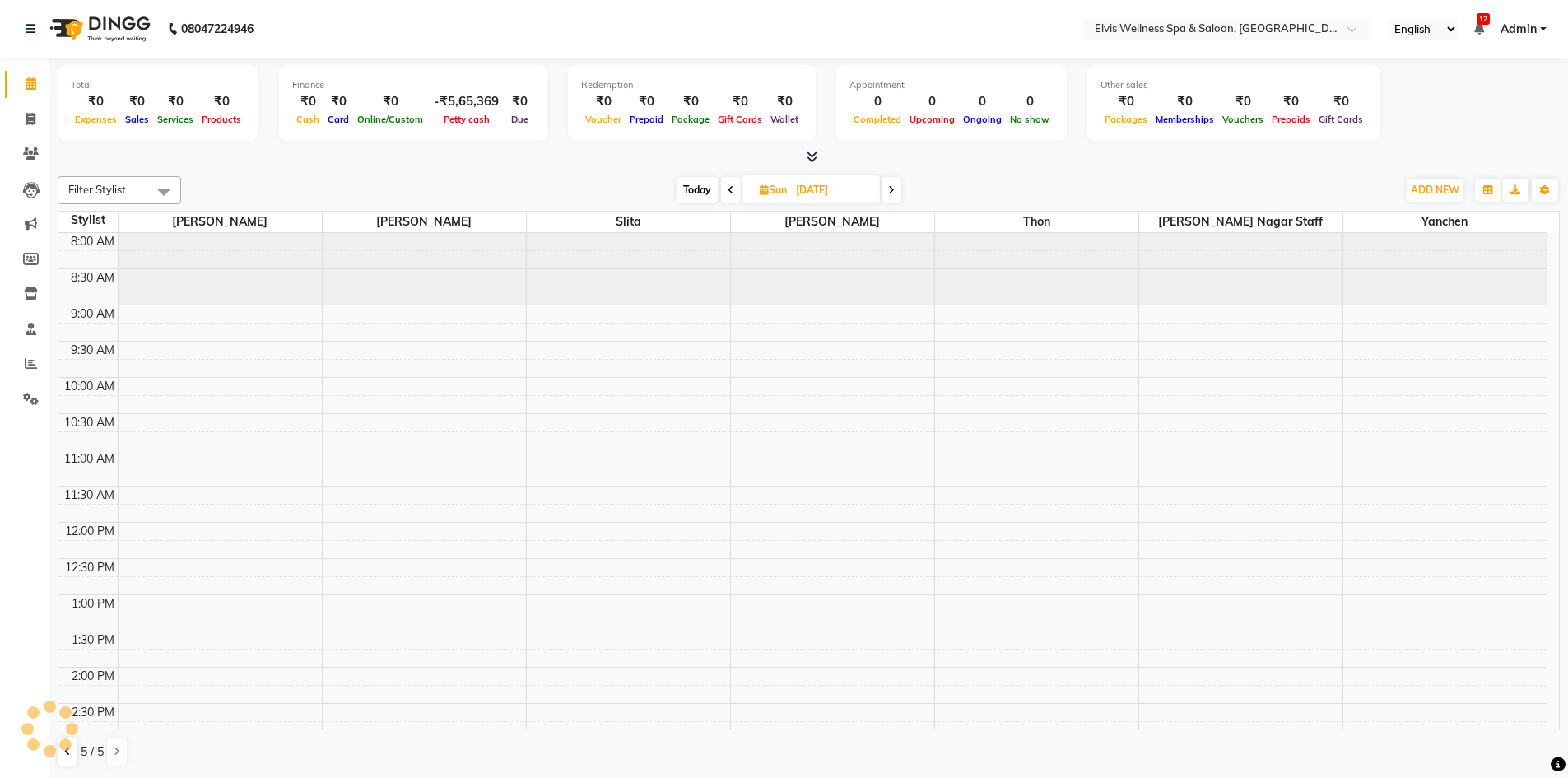
scroll to position [146, 0]
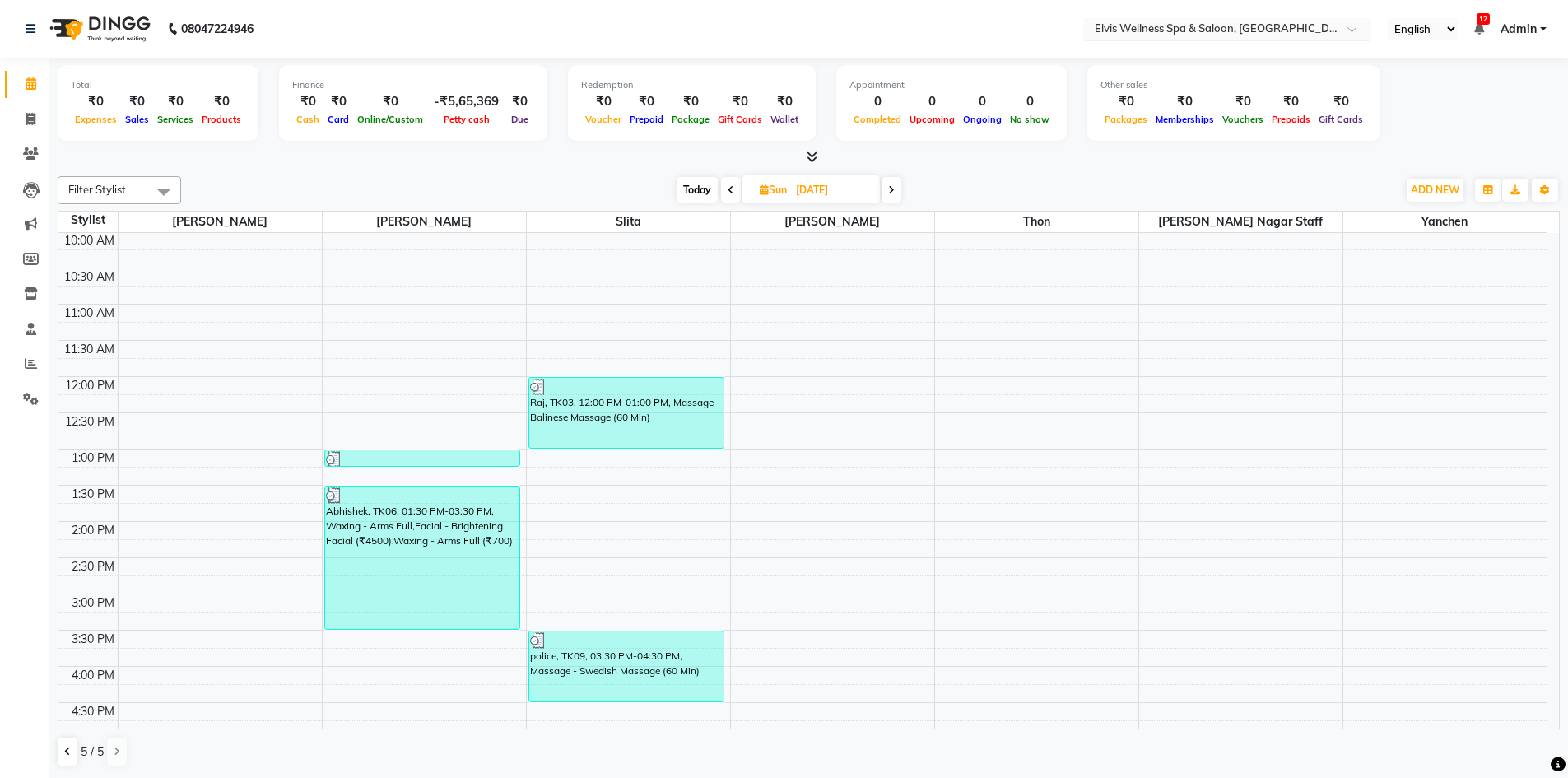
click at [1333, 22] on div at bounding box center [1227, 30] width 289 height 17
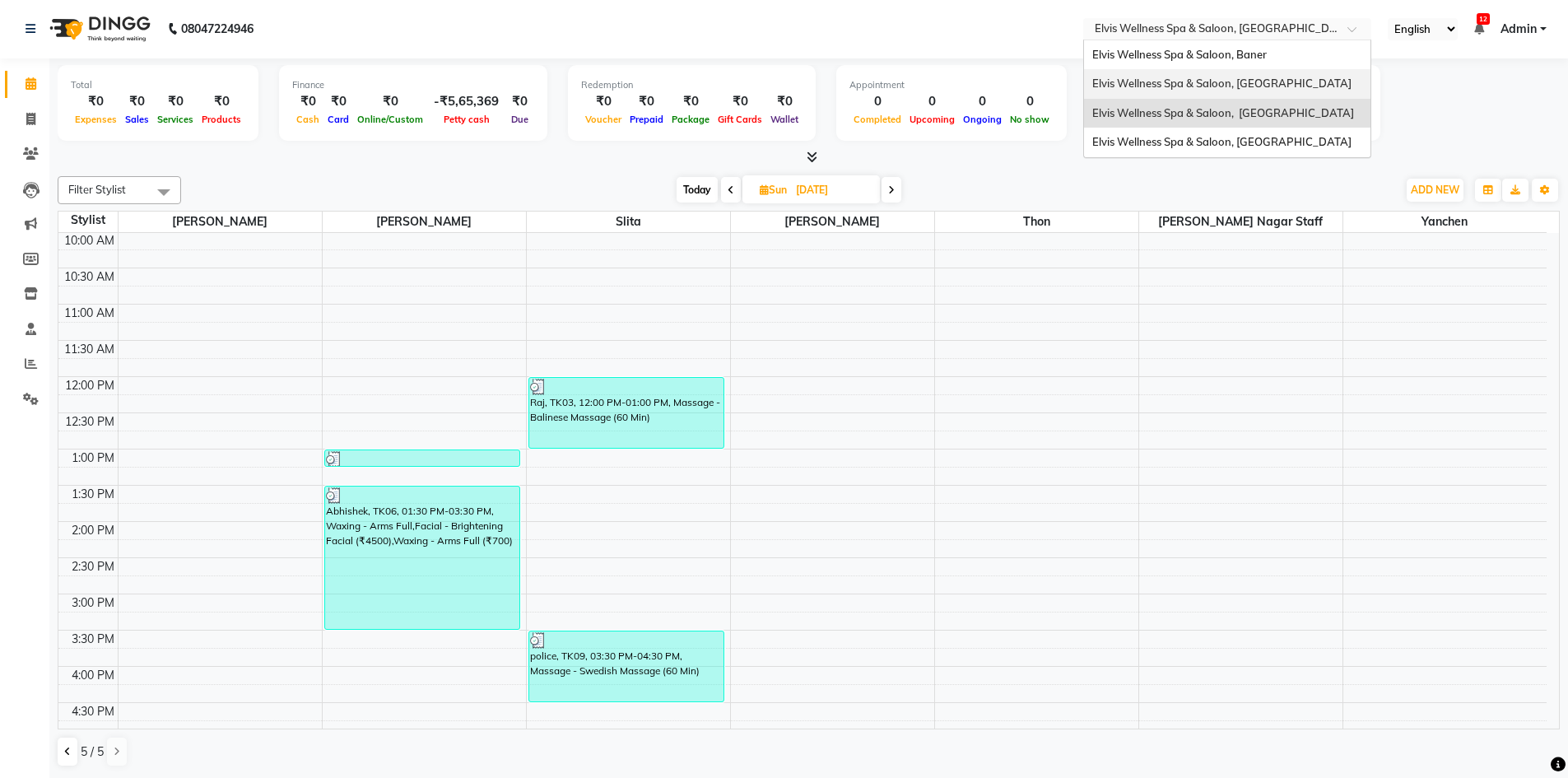
click at [1287, 81] on span "Elvis Wellness Spa & Saloon, [GEOGRAPHIC_DATA]" at bounding box center [1222, 82] width 260 height 13
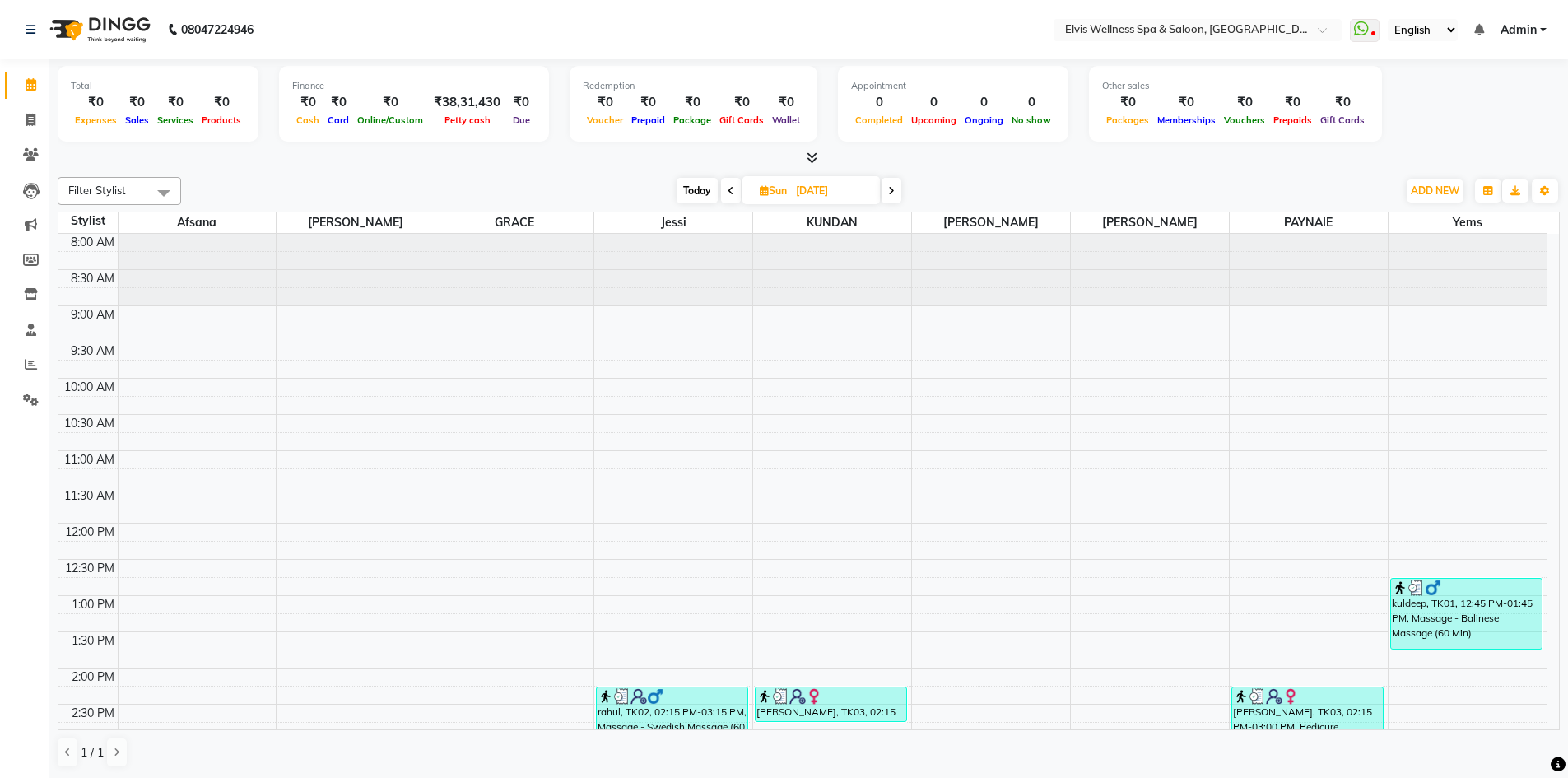
click at [894, 195] on icon at bounding box center [892, 190] width 7 height 10
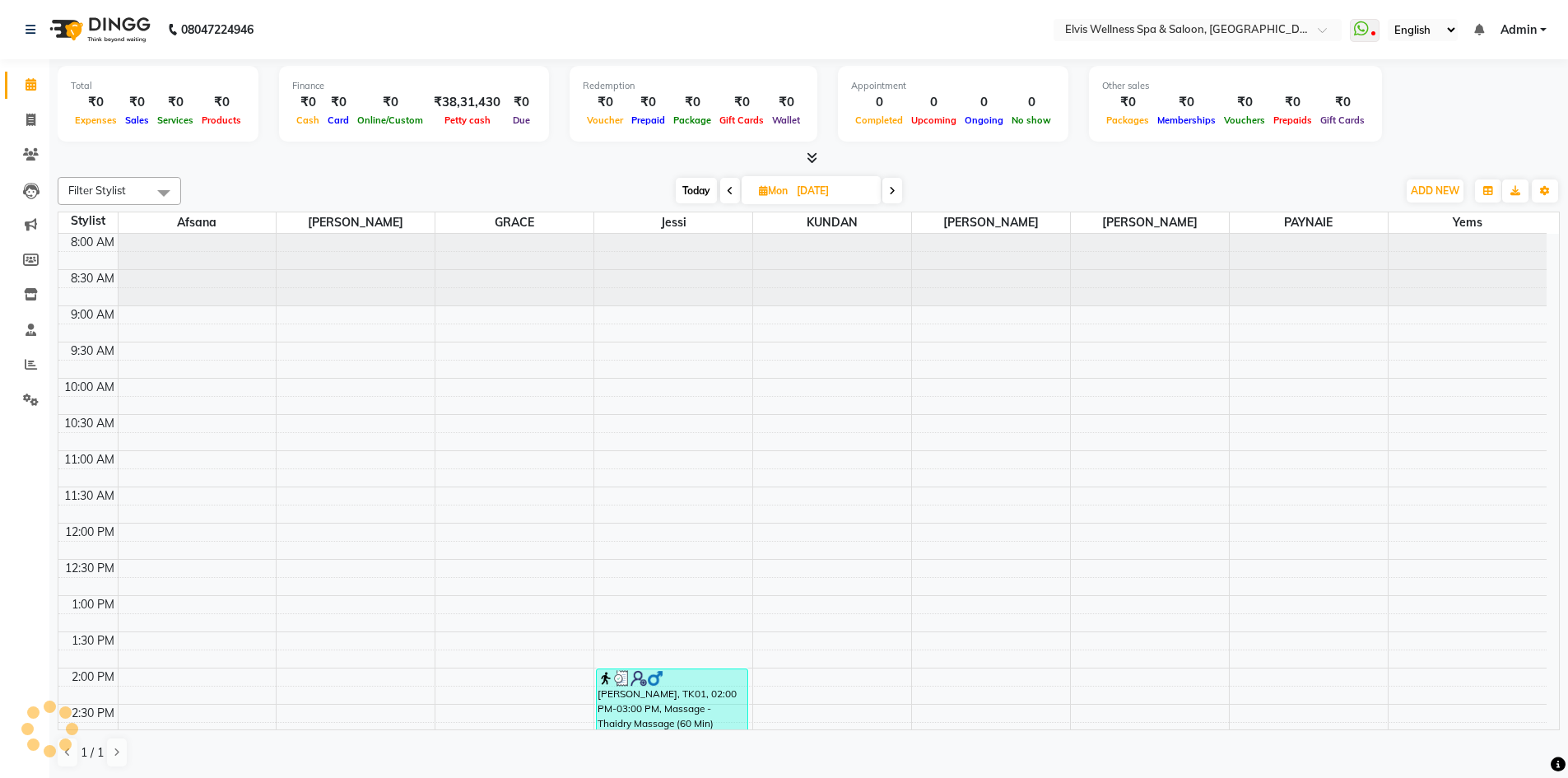
scroll to position [146, 0]
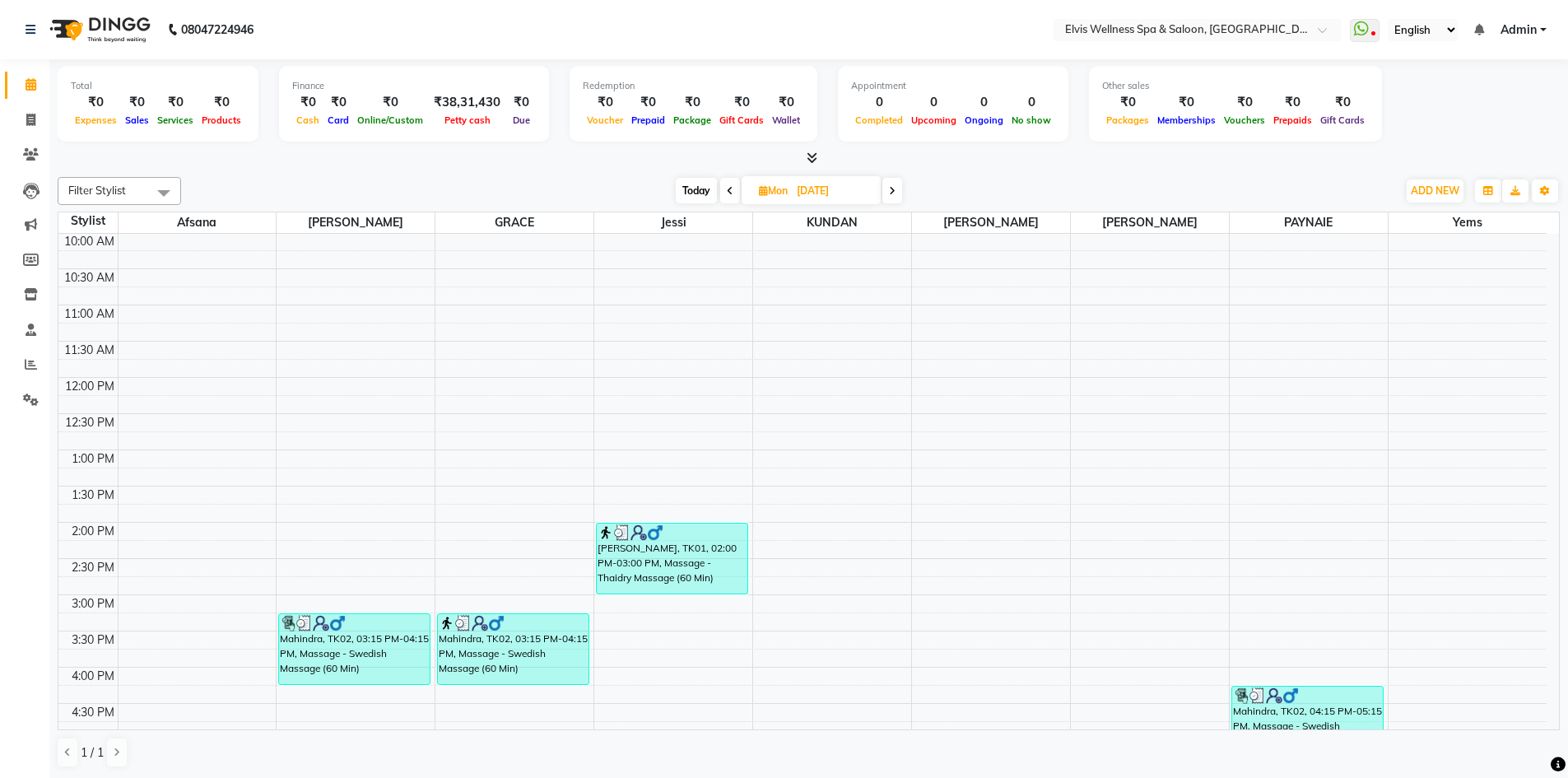
click at [895, 195] on icon at bounding box center [893, 190] width 7 height 10
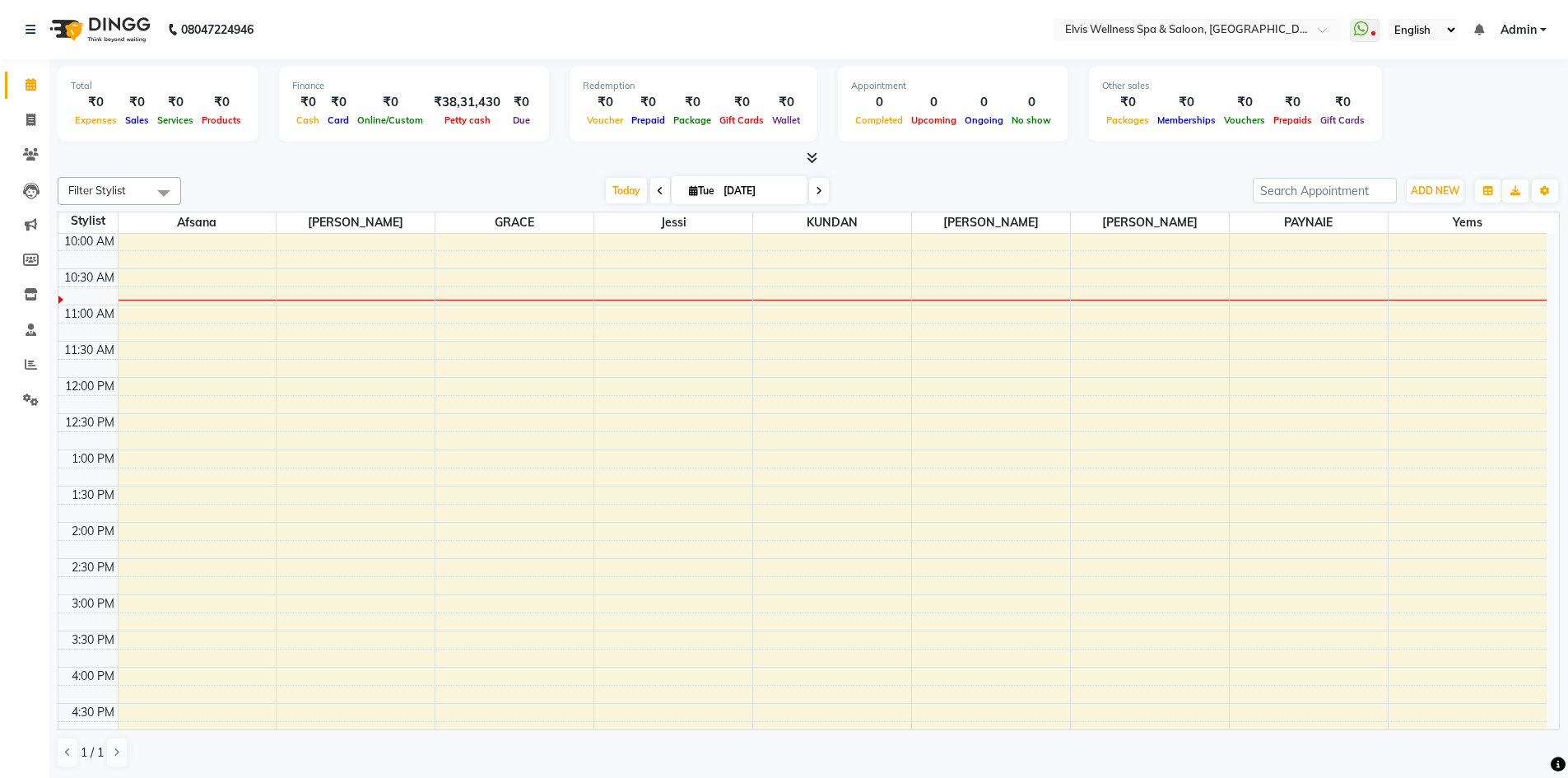
click at [651, 191] on span at bounding box center [660, 190] width 20 height 25
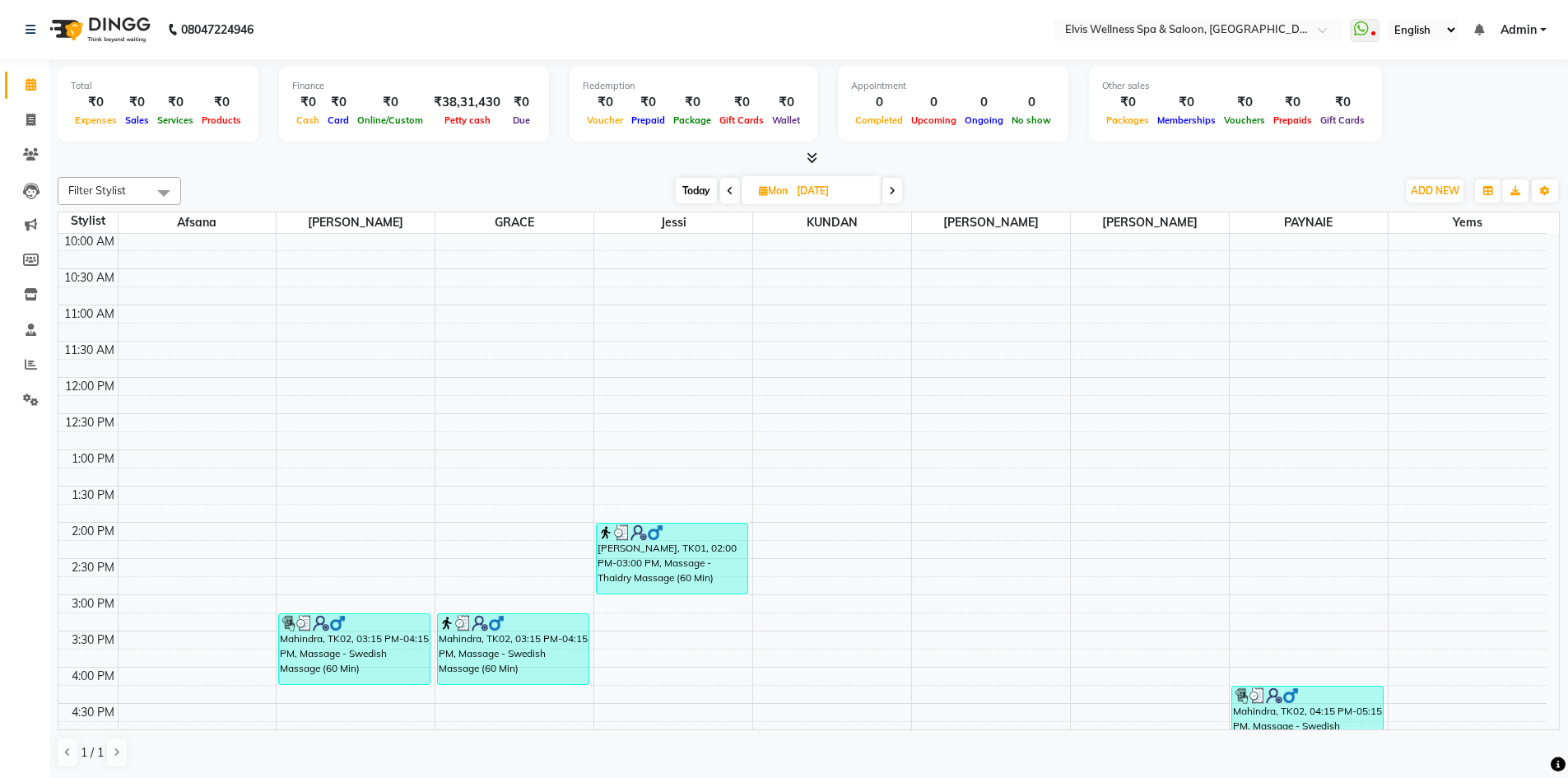
scroll to position [475, 0]
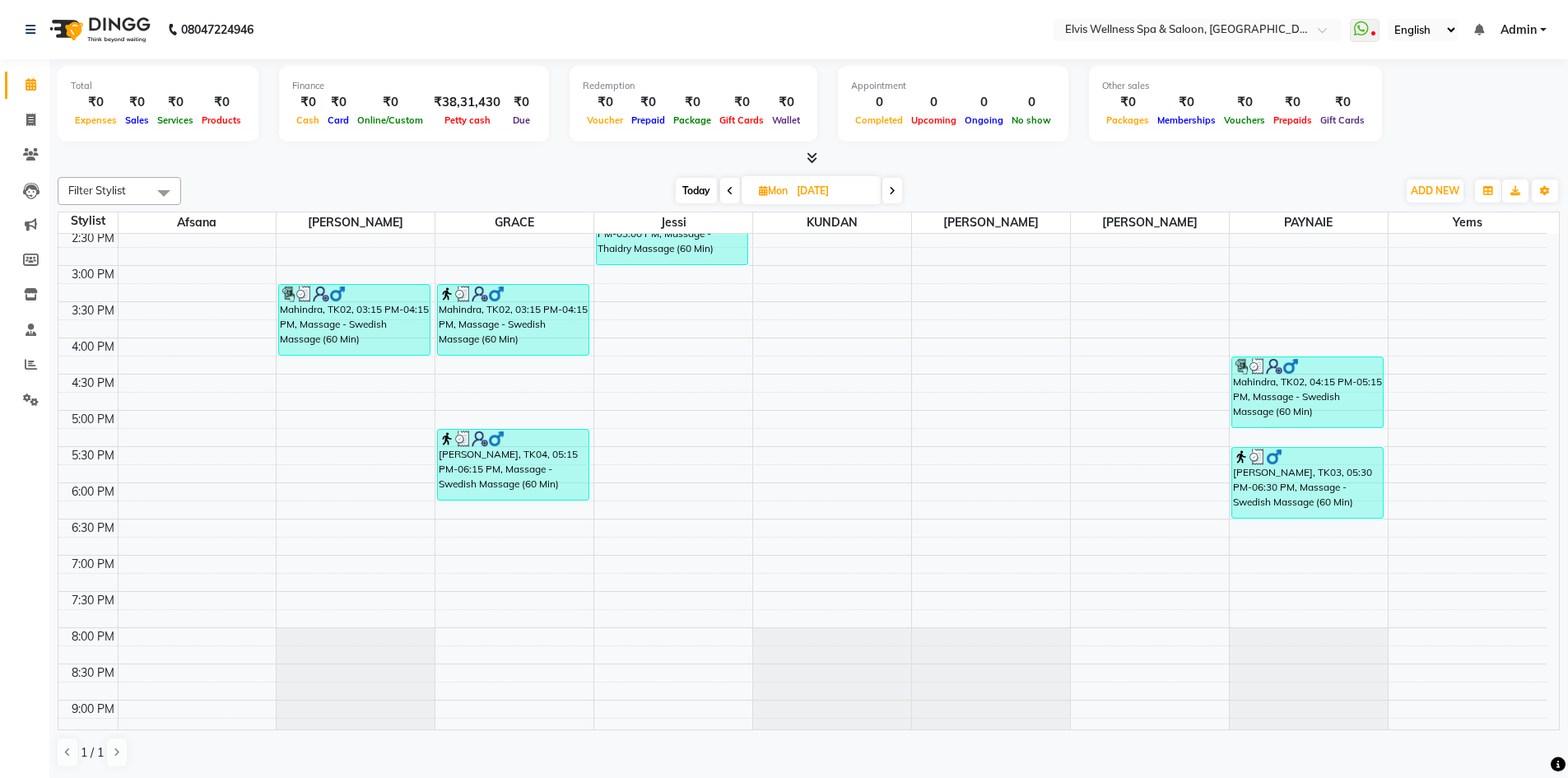
click at [894, 196] on span at bounding box center [892, 190] width 20 height 25
type input "[DATE]"
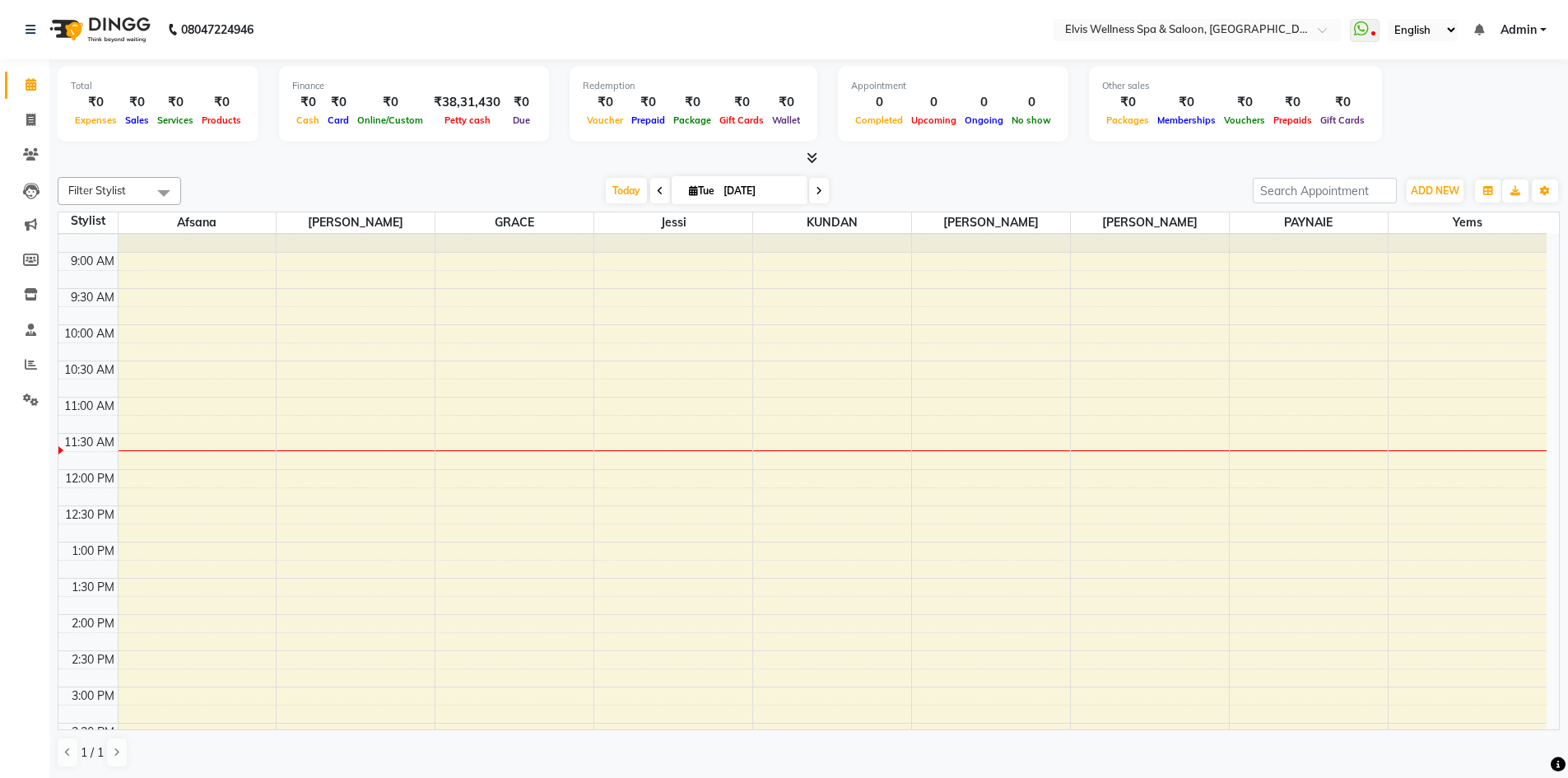
scroll to position [0, 0]
